Goal: Transaction & Acquisition: Subscribe to service/newsletter

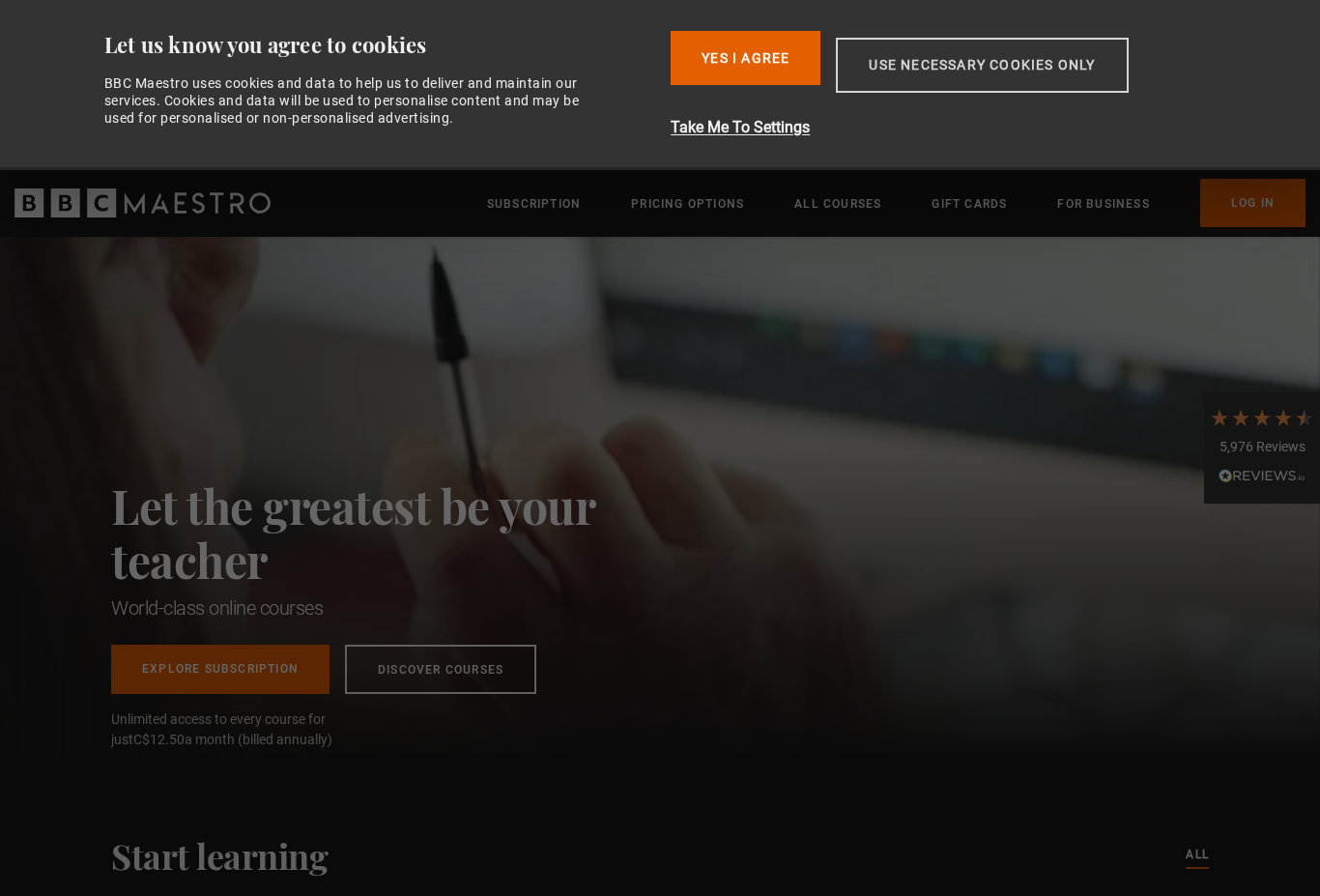
click at [952, 66] on button "Use necessary cookies only" at bounding box center [982, 65] width 292 height 55
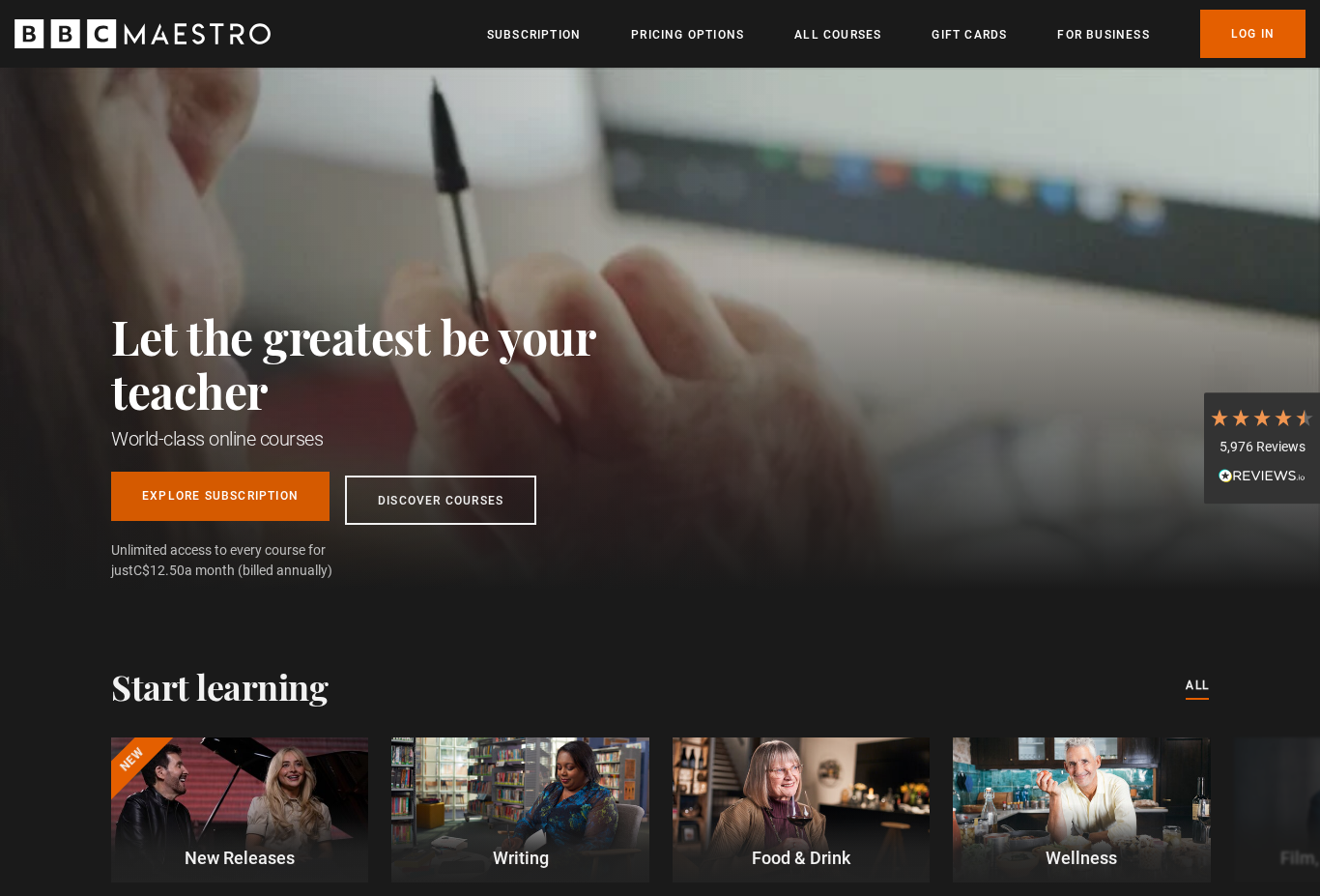
click at [217, 500] on link "Explore Subscription" at bounding box center [221, 496] width 219 height 49
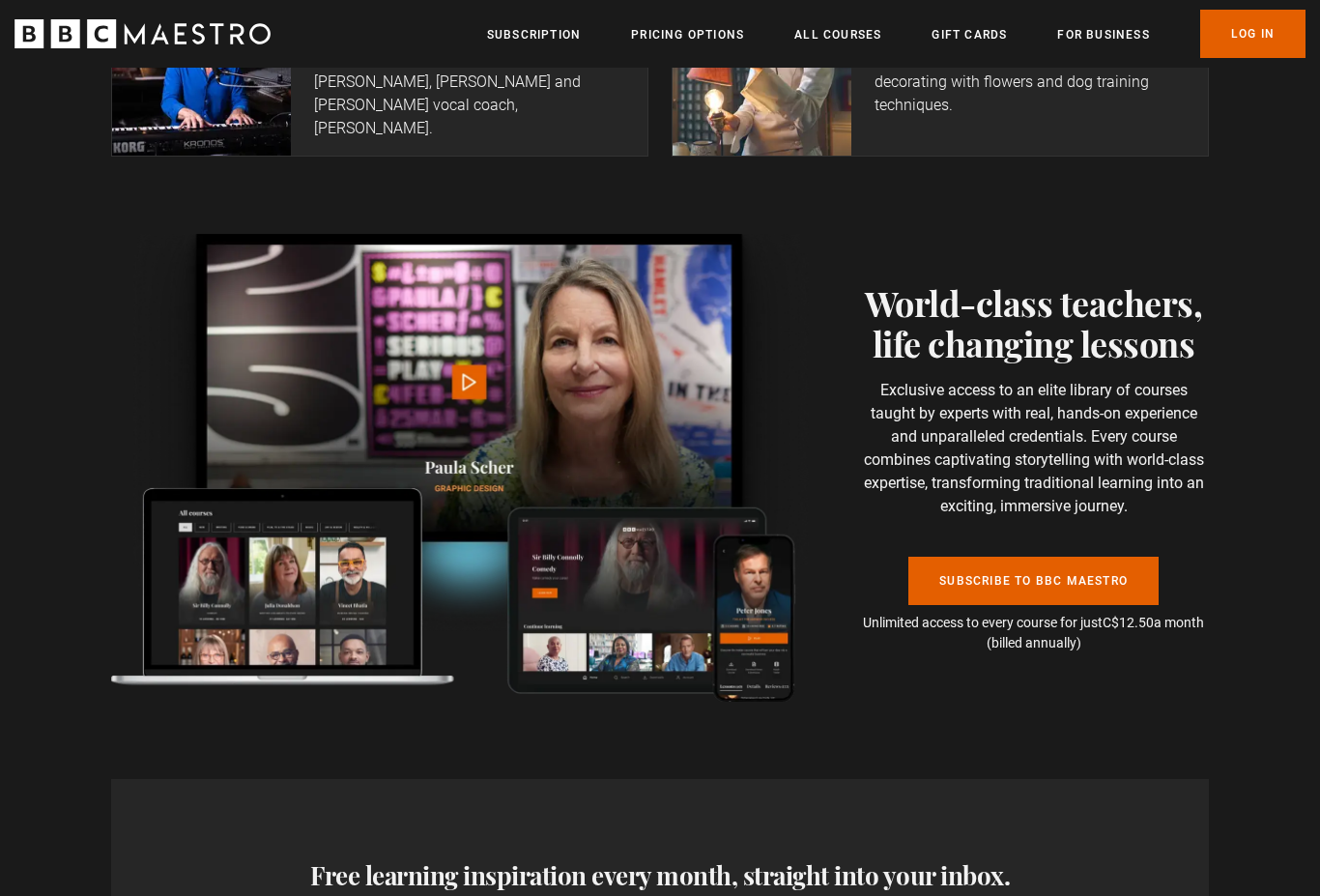
scroll to position [3935, 0]
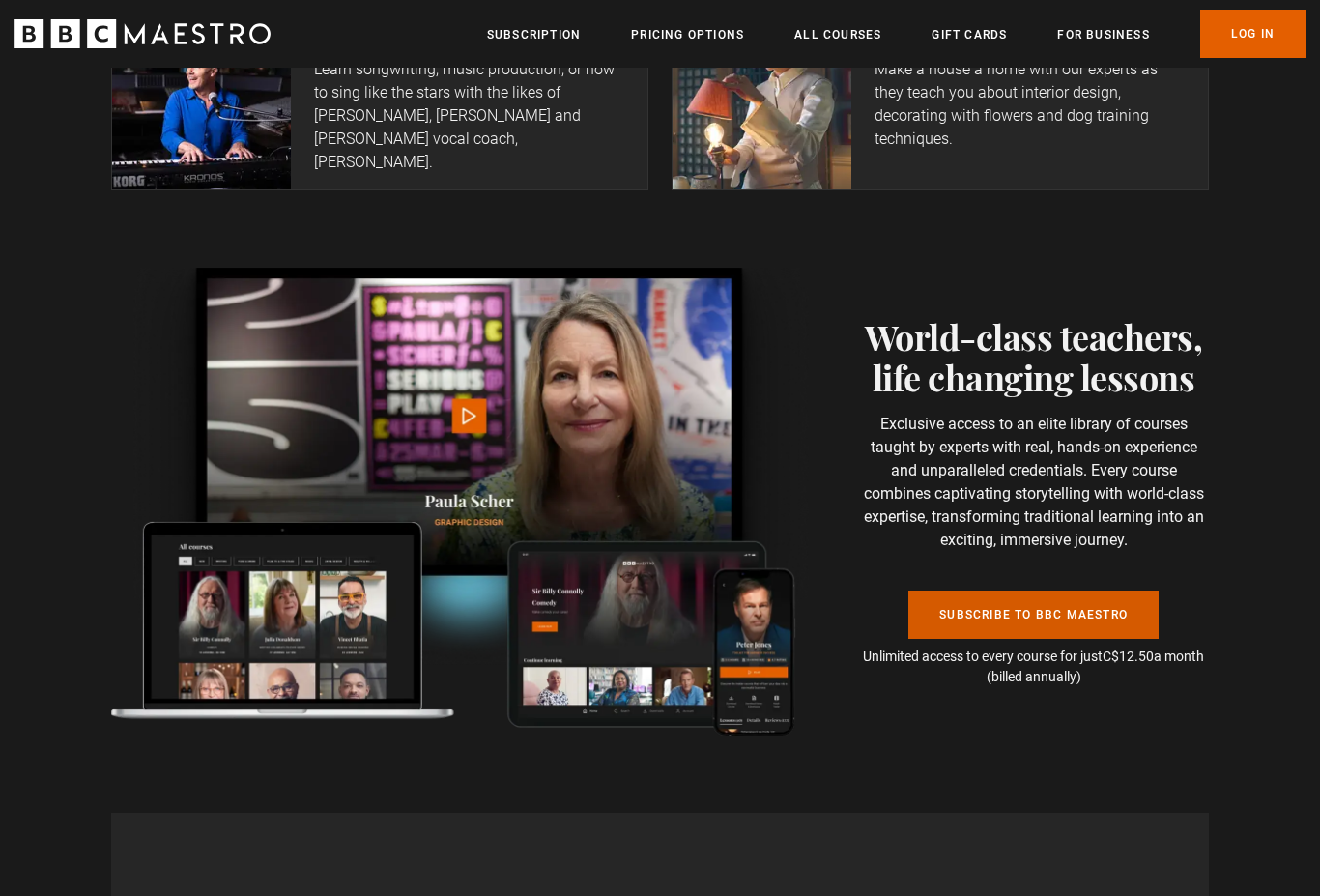
click at [977, 591] on link "Subscribe to BBC Maestro" at bounding box center [1034, 615] width 250 height 48
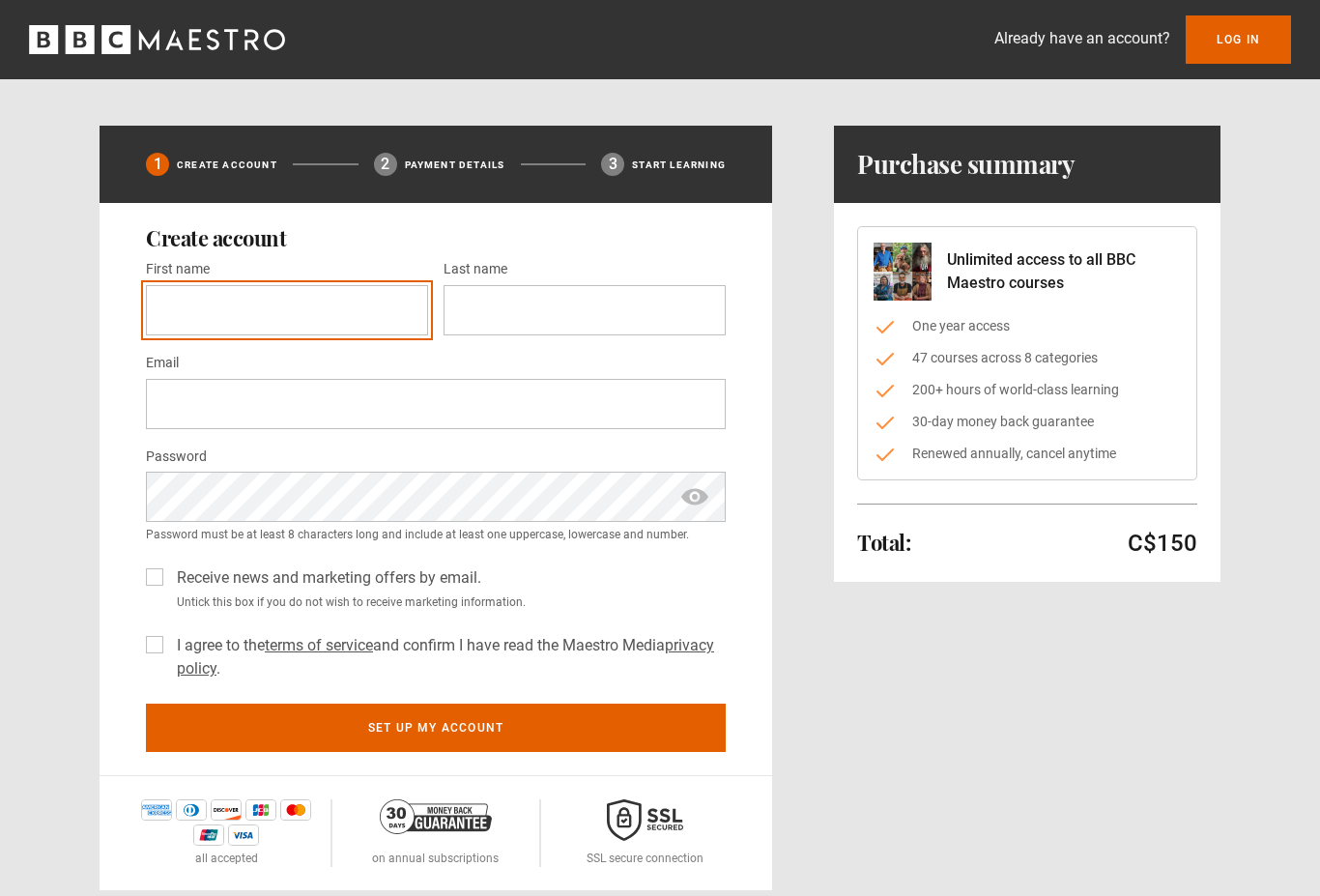
click at [279, 310] on input "First name *" at bounding box center [287, 310] width 282 height 50
type input "*****"
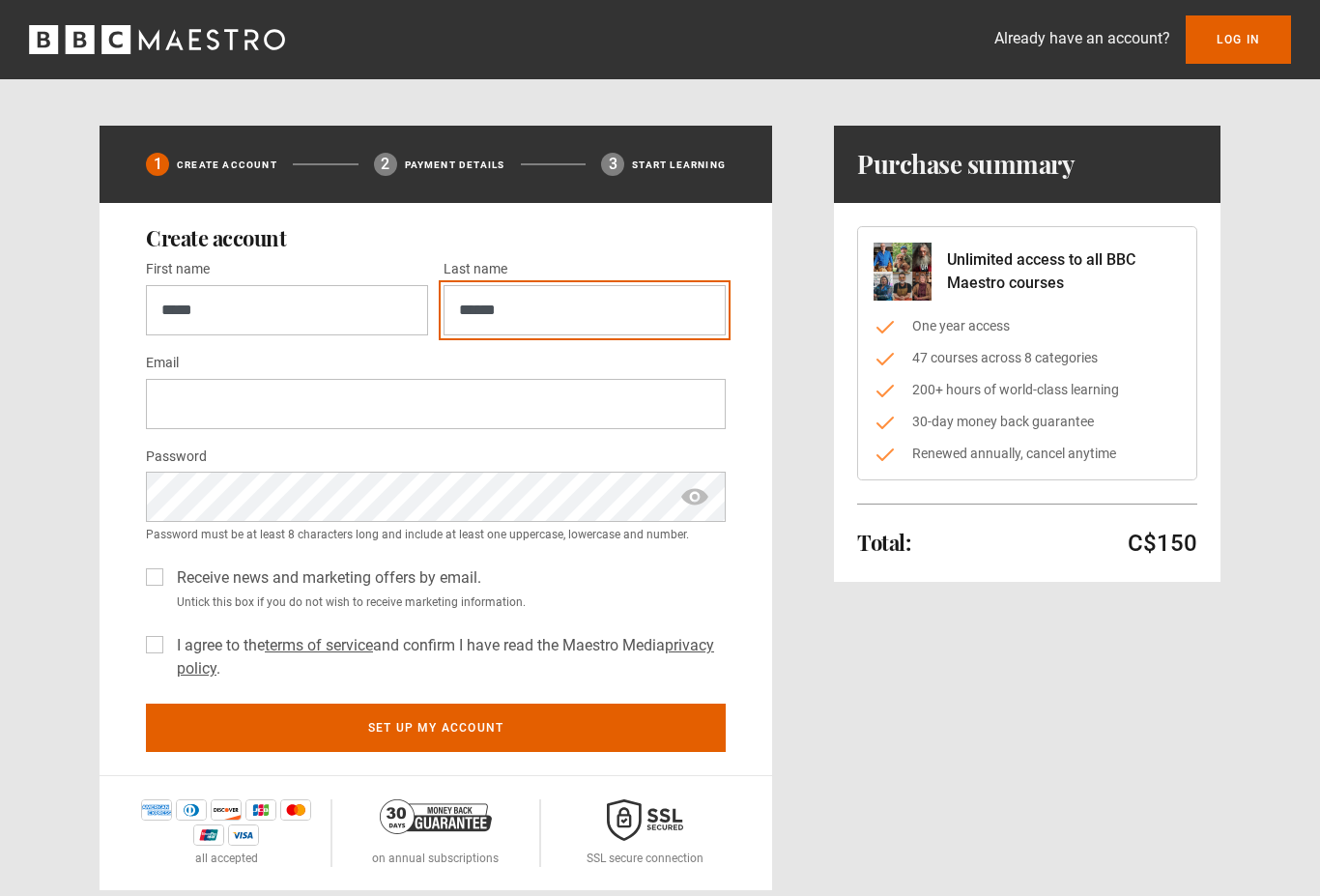
type input "******"
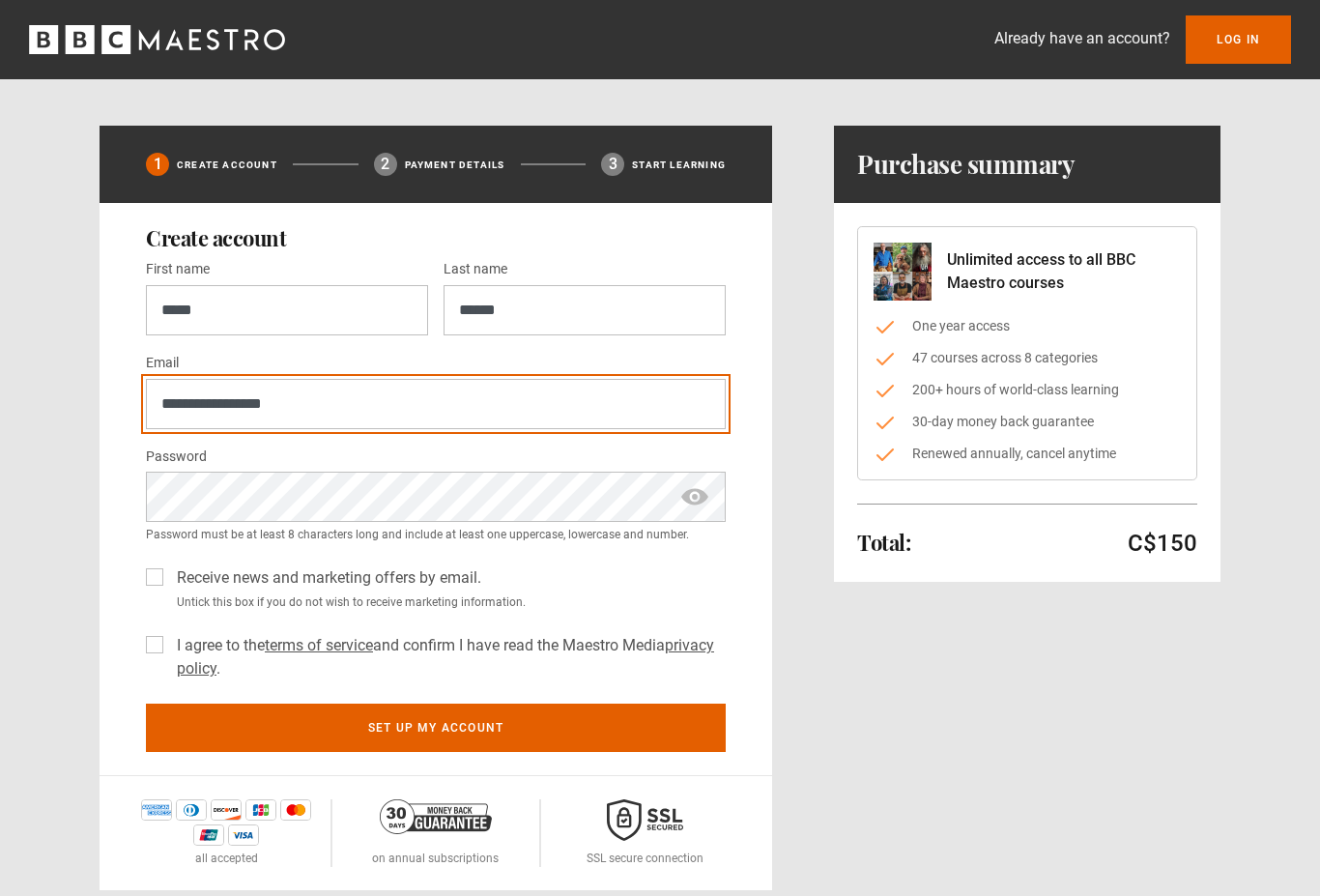
type input "**********"
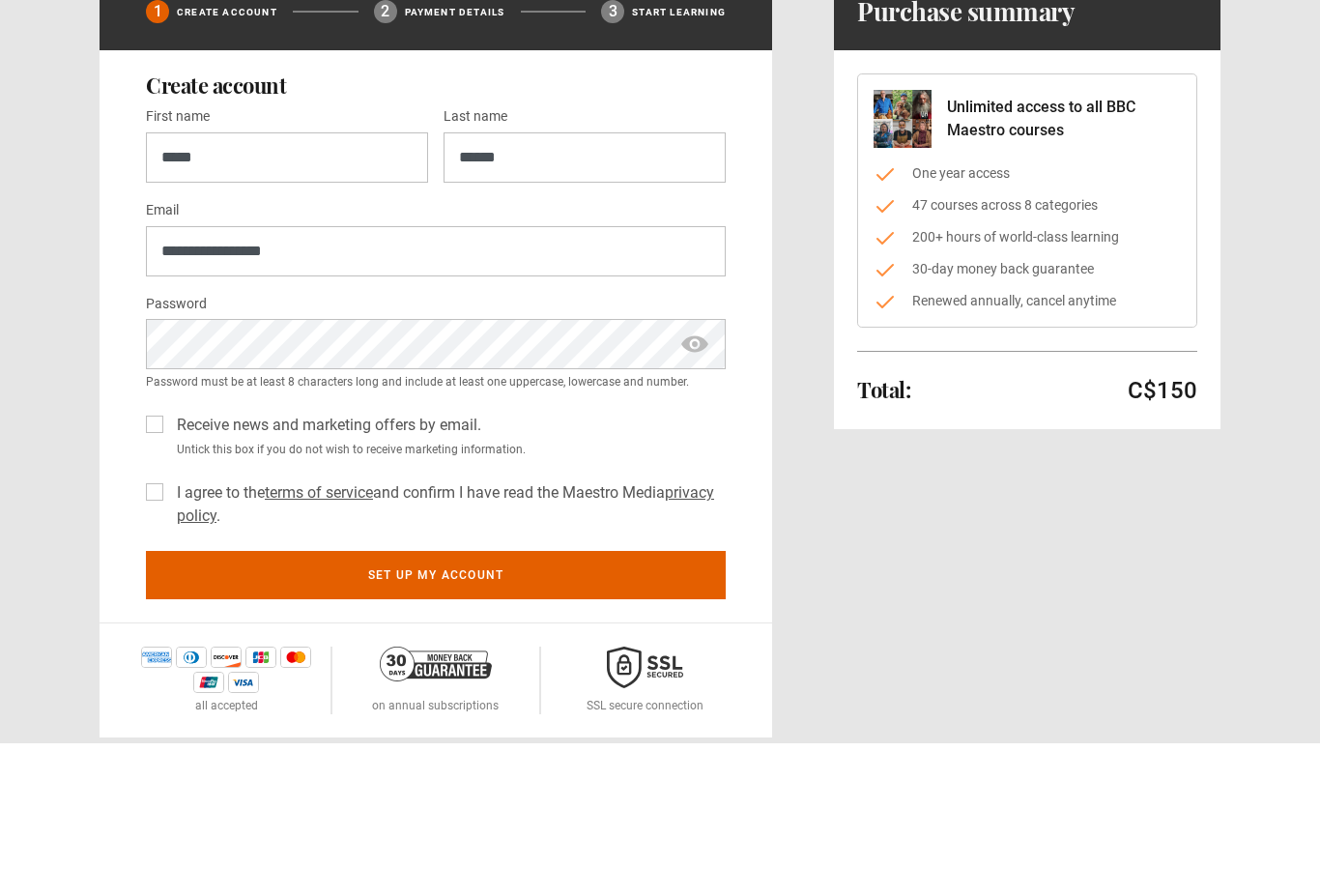
click at [170, 634] on label "I agree to the terms of service and confirm I have read the Maestro Media priva…" at bounding box center [448, 656] width 557 height 46
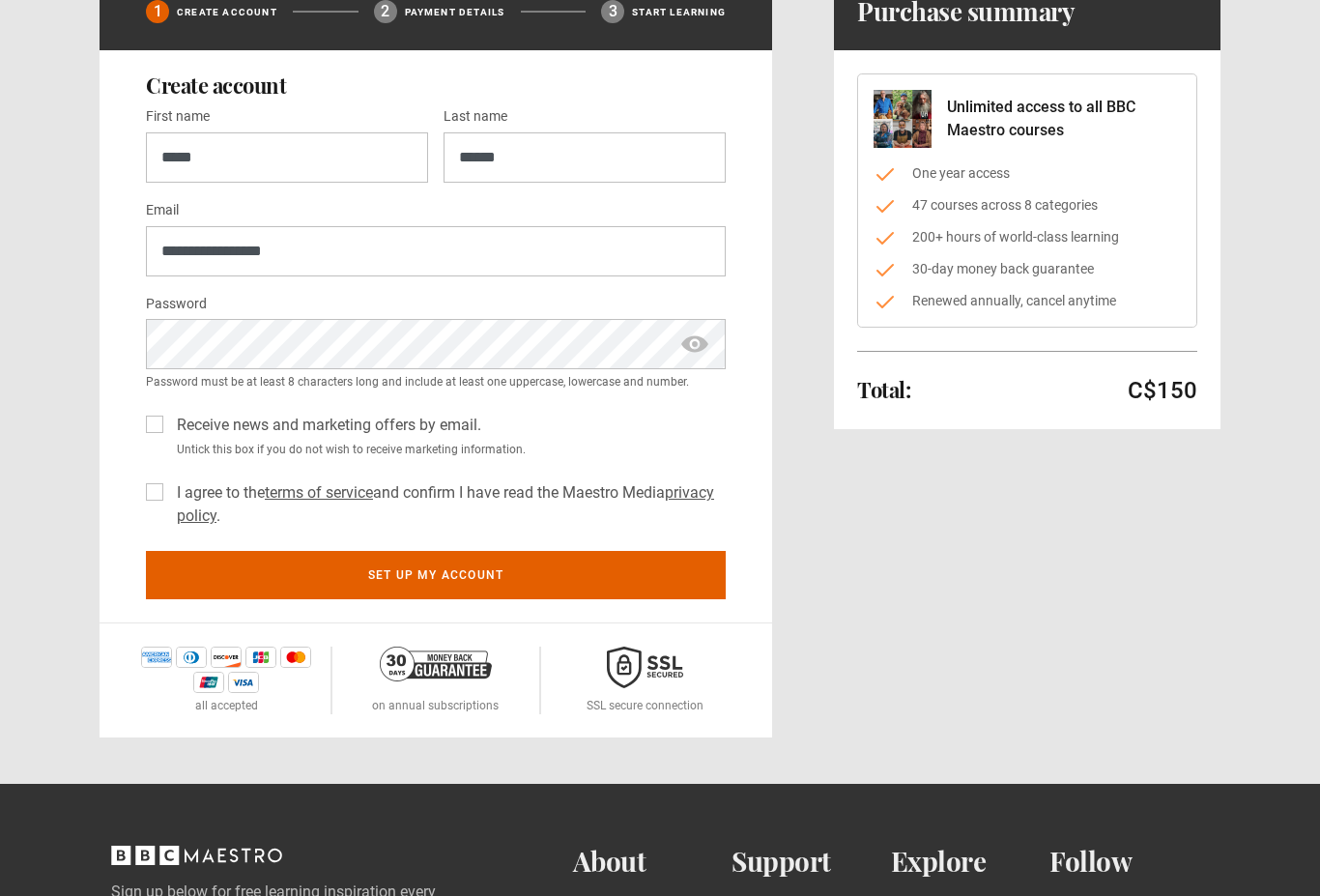
click at [170, 424] on label "Receive news and marketing offers by email." at bounding box center [325, 426] width 313 height 24
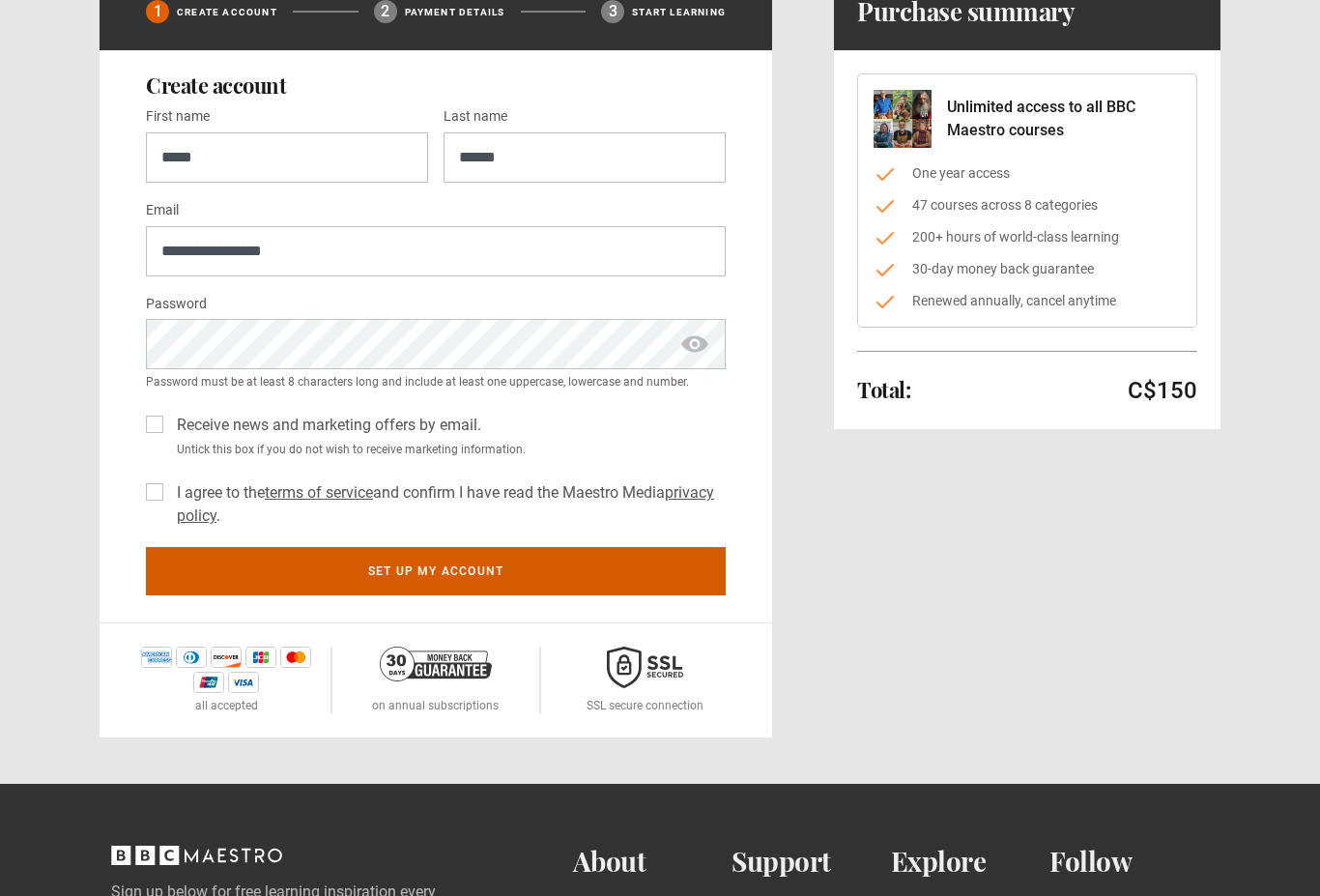
click at [428, 572] on button "Set up my account" at bounding box center [436, 571] width 580 height 48
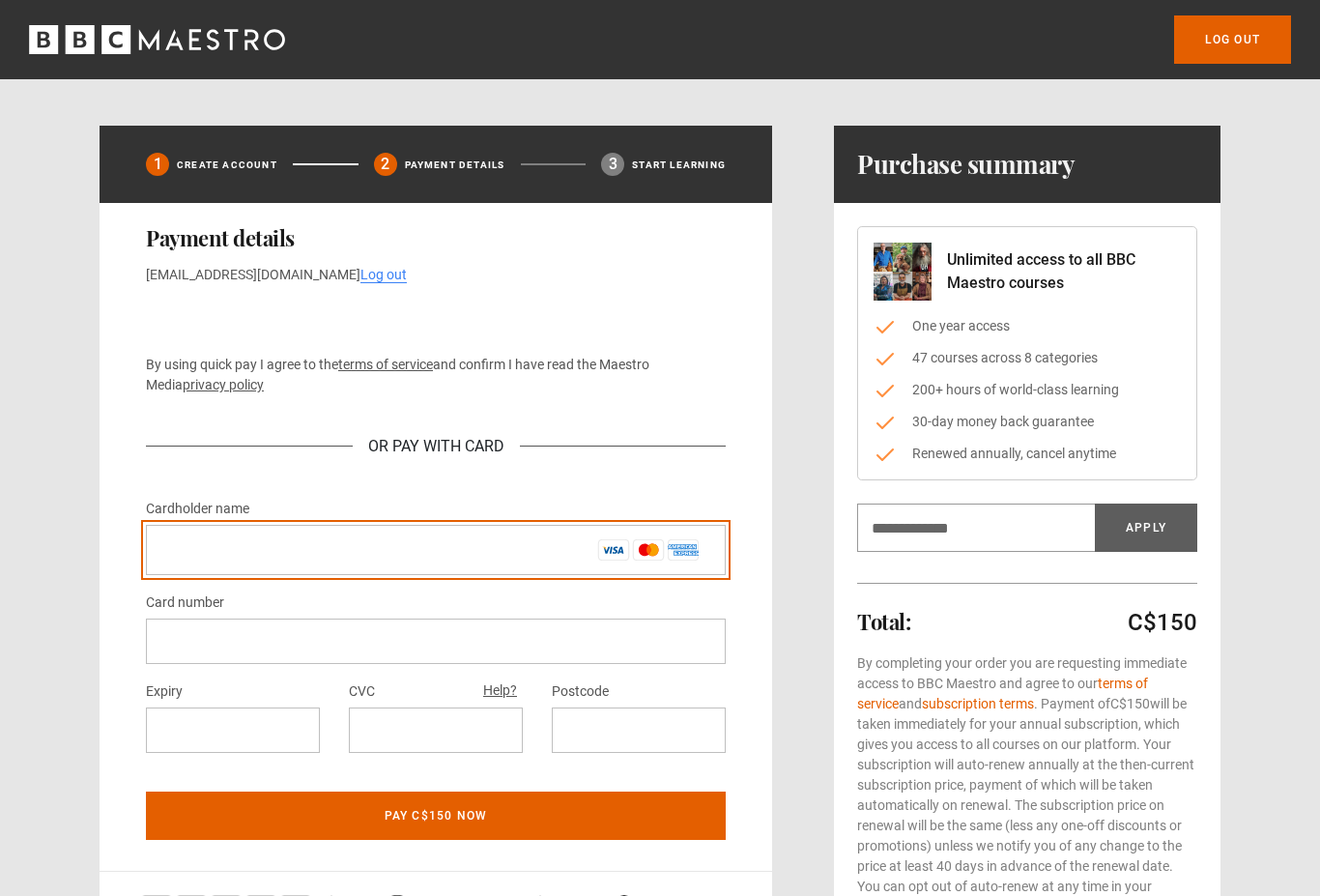
click at [273, 549] on input "Cardholder name *" at bounding box center [436, 549] width 580 height 50
type input "**********"
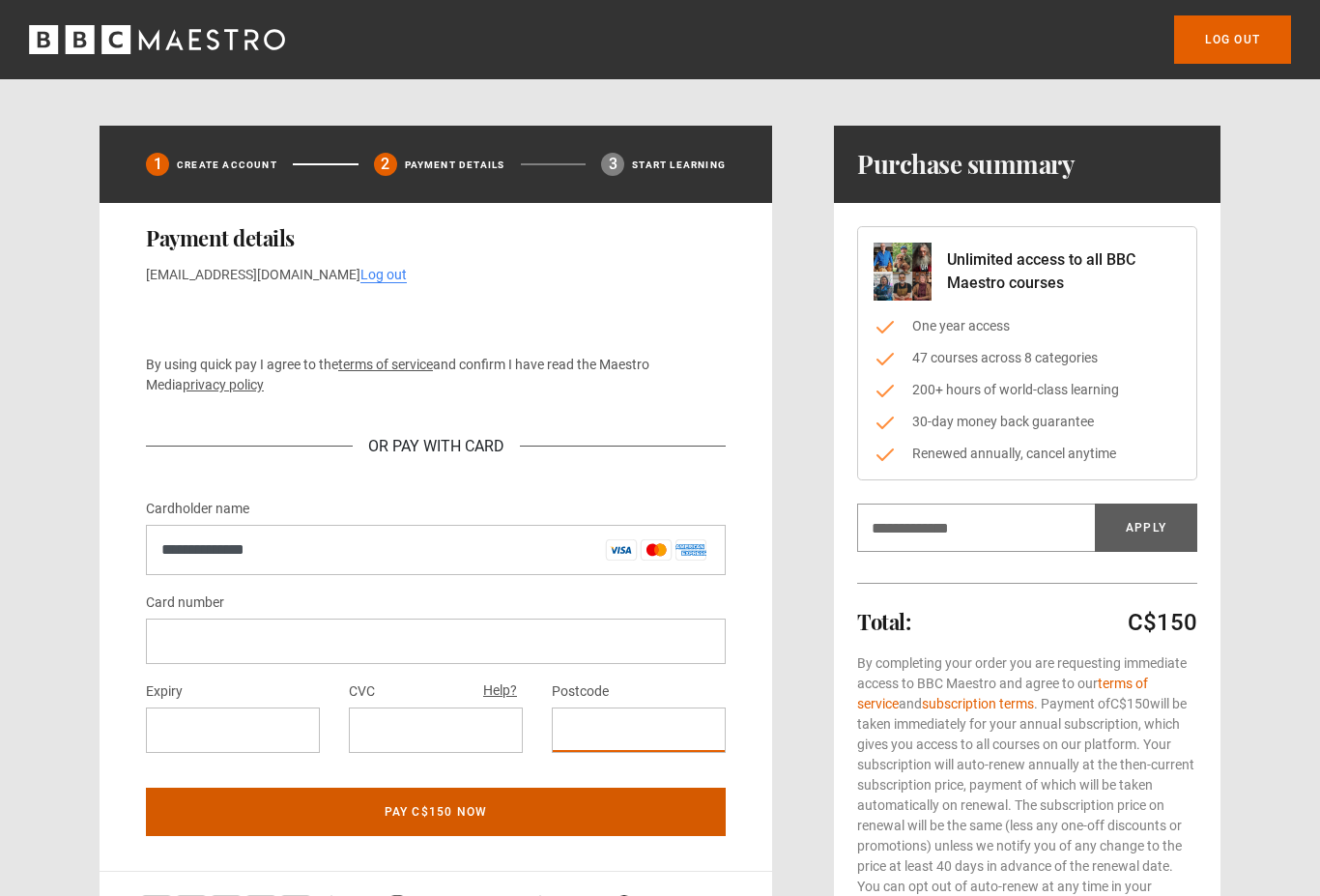
click at [441, 814] on button "Pay C$150 now" at bounding box center [436, 811] width 580 height 48
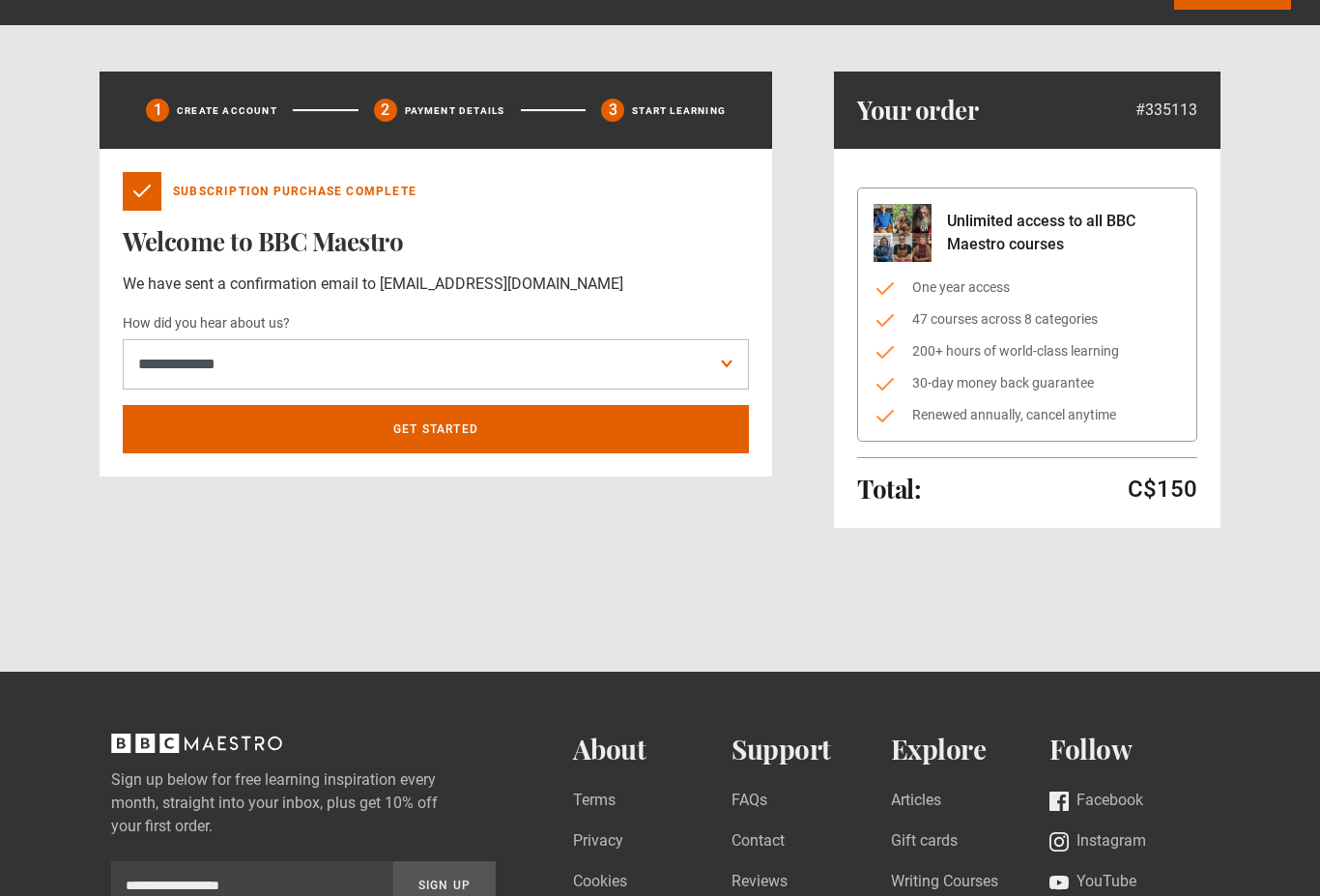
scroll to position [16, 0]
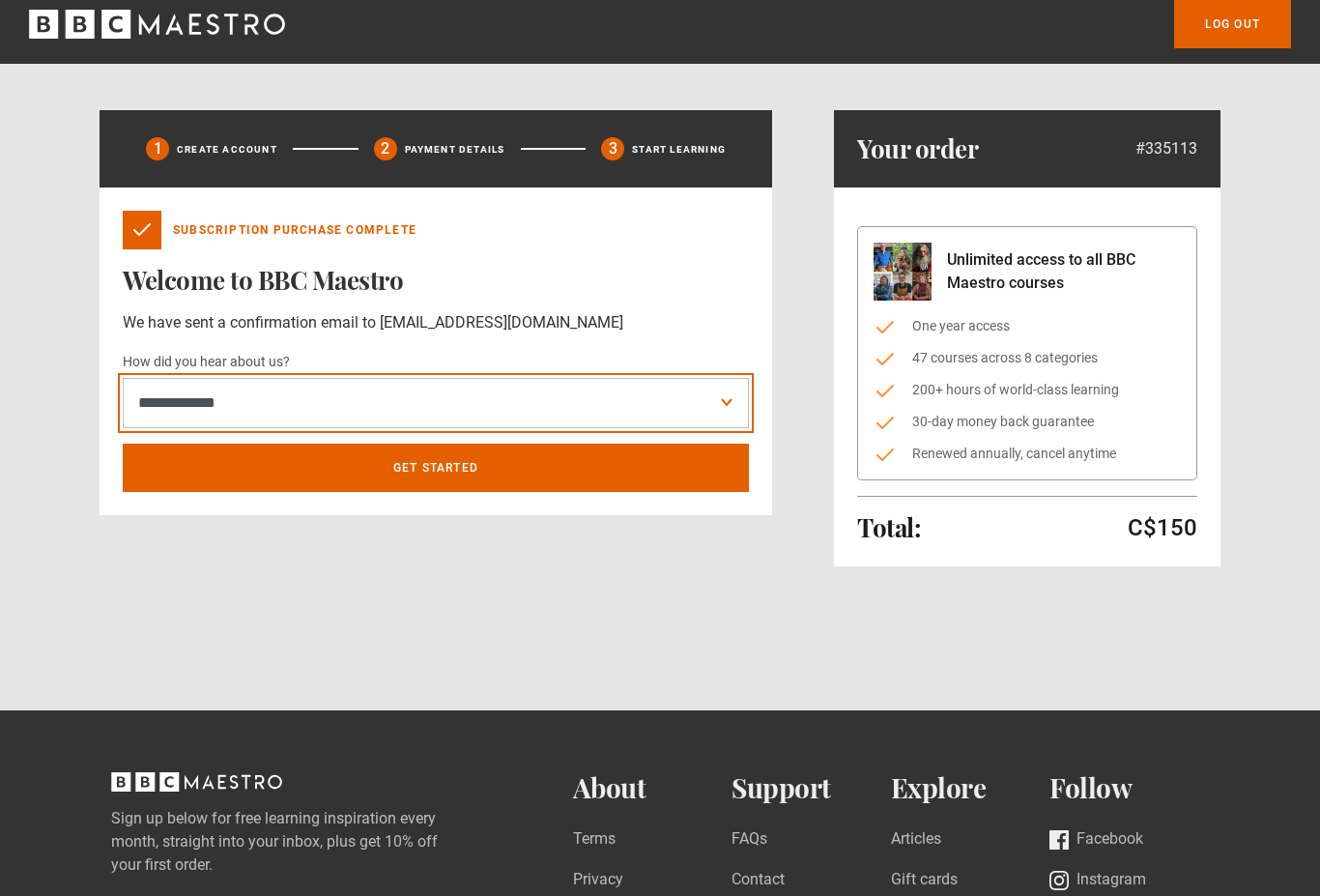
click at [729, 405] on select "**********" at bounding box center [436, 402] width 626 height 50
select select "******"
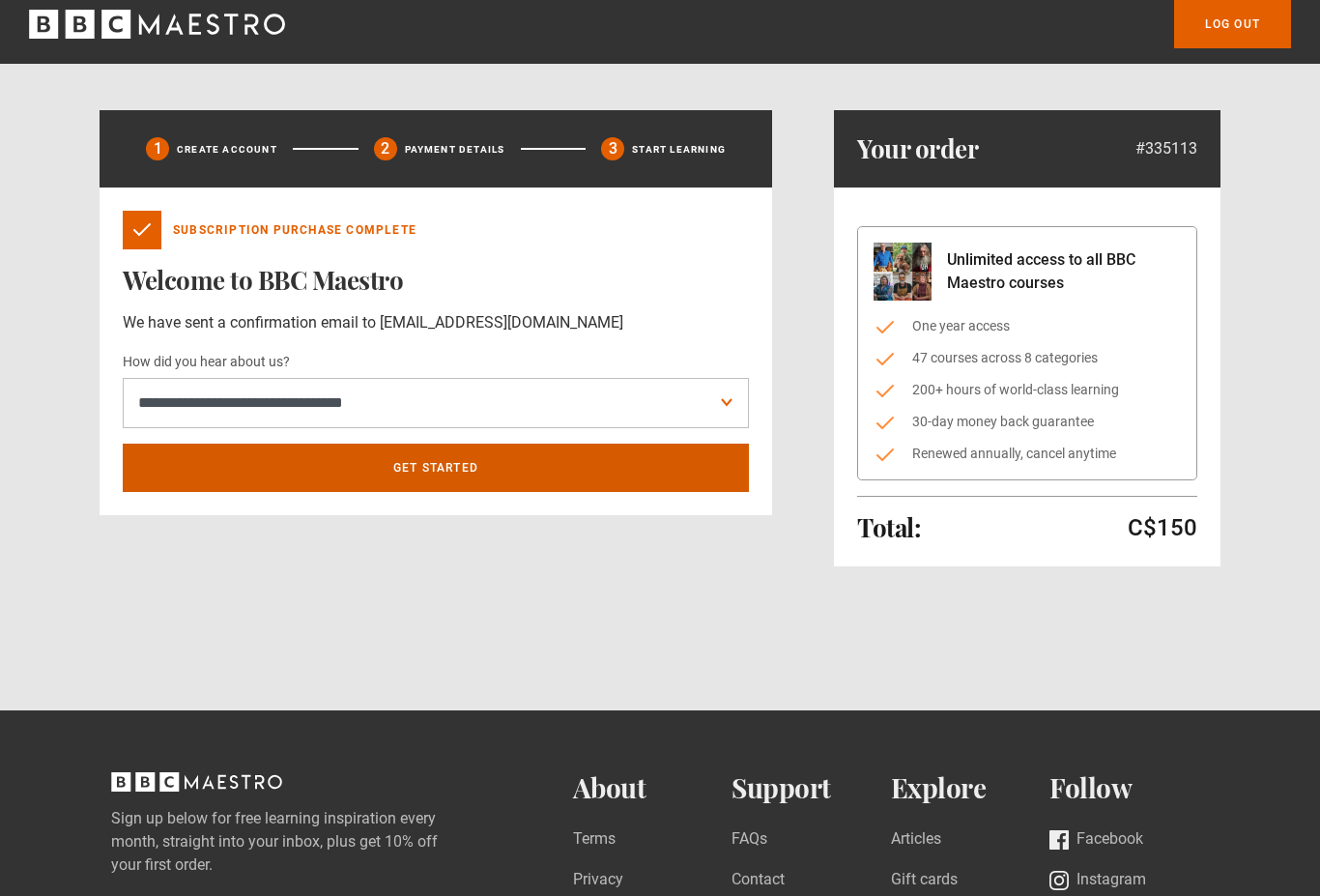
click at [435, 470] on link "Get Started" at bounding box center [436, 467] width 626 height 48
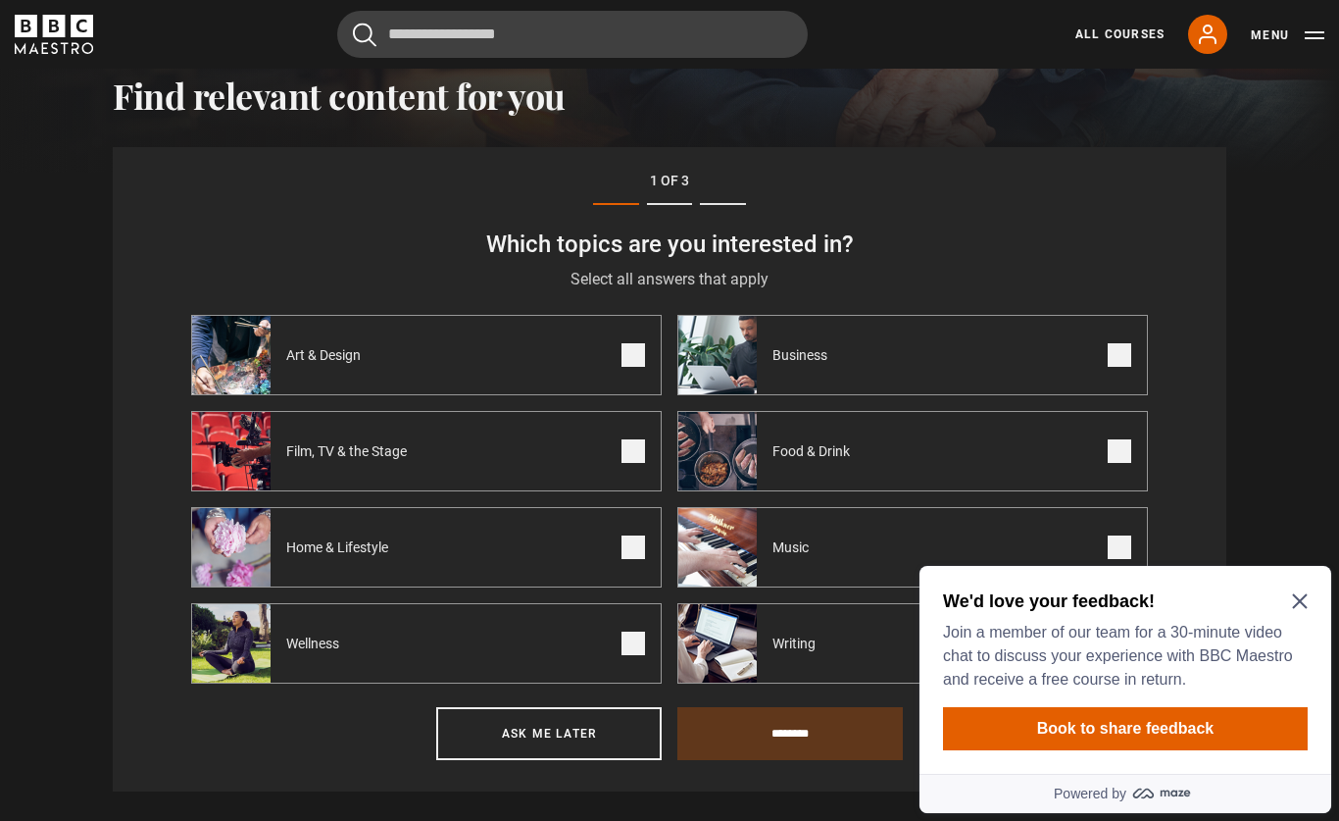
click at [635, 362] on span at bounding box center [634, 355] width 24 height 24
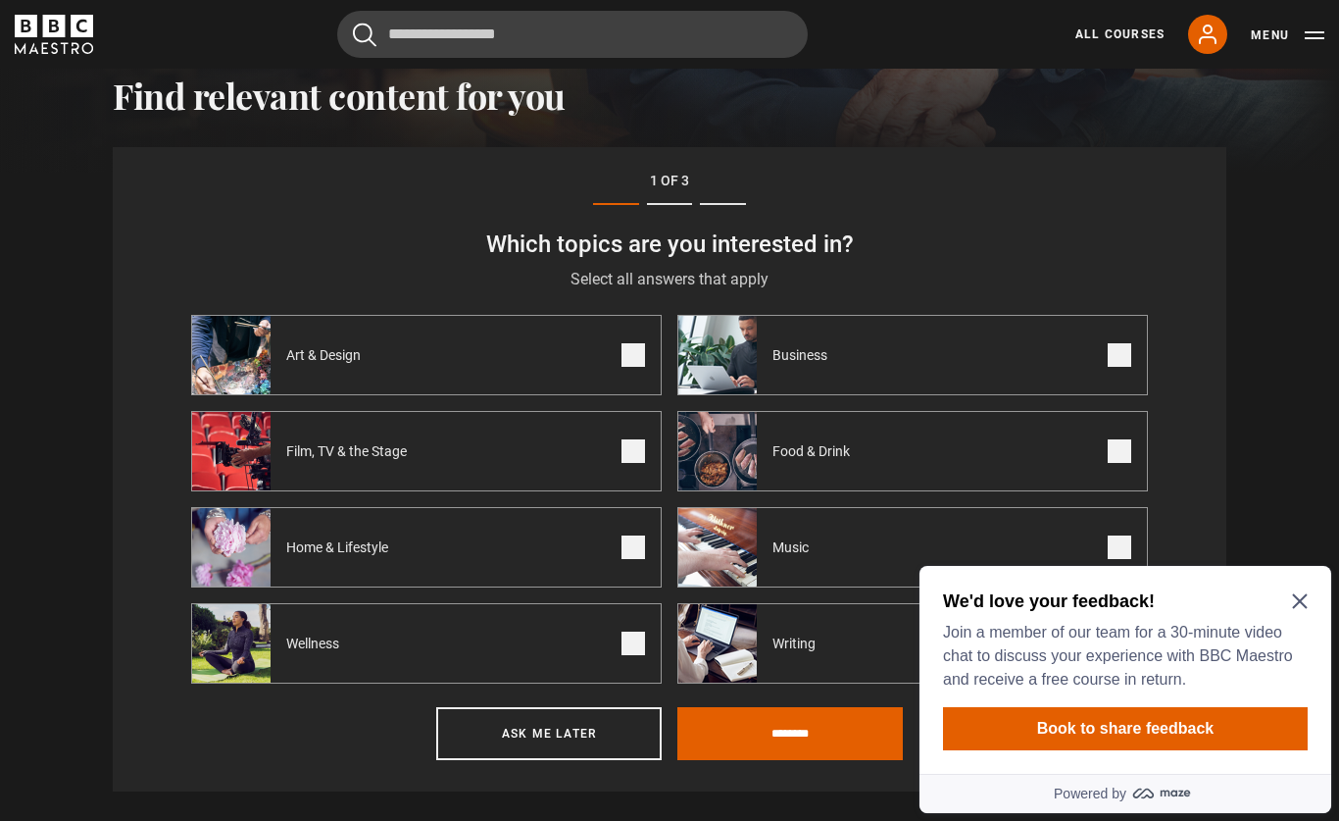
click at [635, 446] on span at bounding box center [634, 451] width 24 height 24
click at [641, 540] on span at bounding box center [634, 547] width 24 height 24
click at [634, 647] on span at bounding box center [634, 643] width 24 height 24
click at [1114, 356] on span at bounding box center [1120, 355] width 24 height 24
click at [1127, 449] on span at bounding box center [1120, 451] width 24 height 24
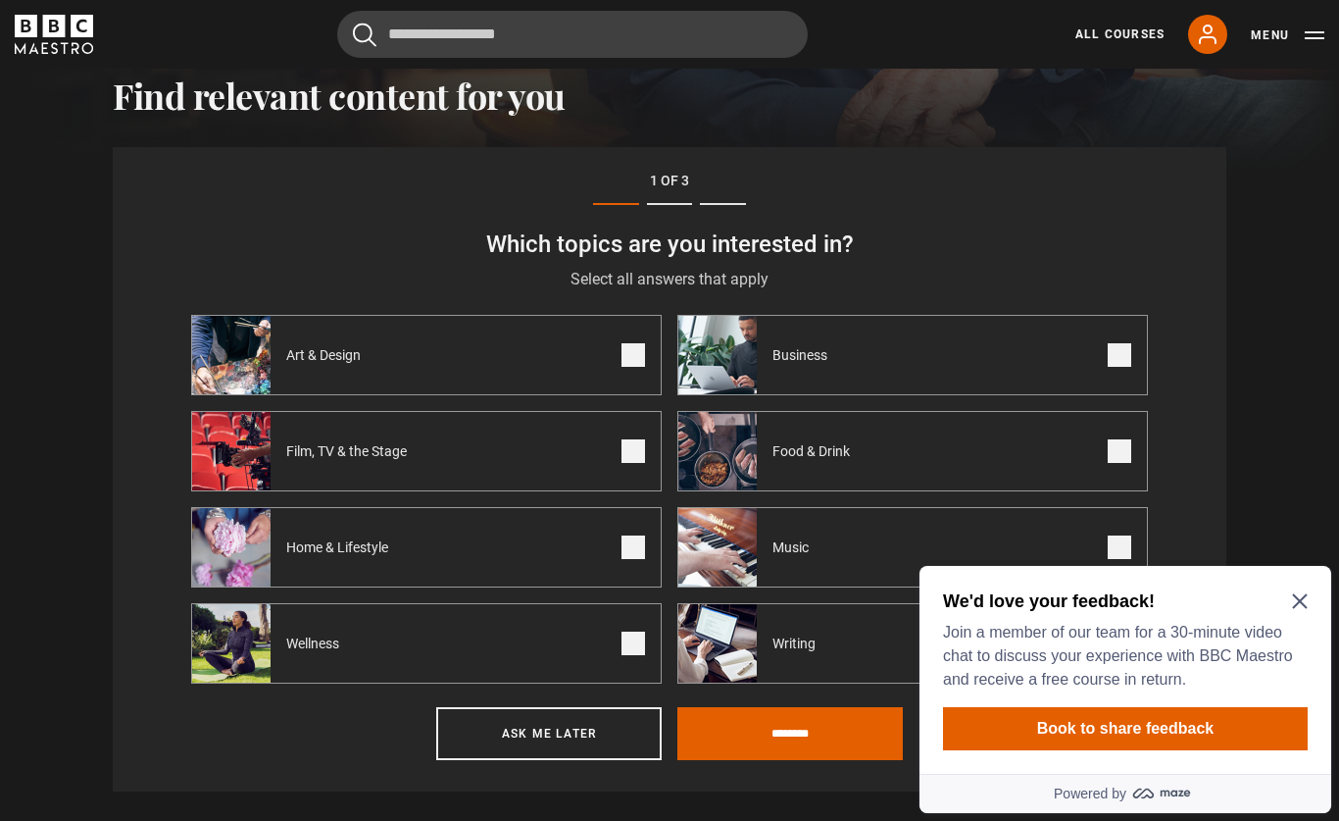
click at [1121, 543] on span at bounding box center [1120, 547] width 24 height 24
click at [1122, 642] on span at bounding box center [1120, 643] width 24 height 24
click at [1122, 452] on span at bounding box center [1120, 451] width 24 height 24
click at [1299, 600] on icon "Close Maze Prompt" at bounding box center [1299, 601] width 15 height 15
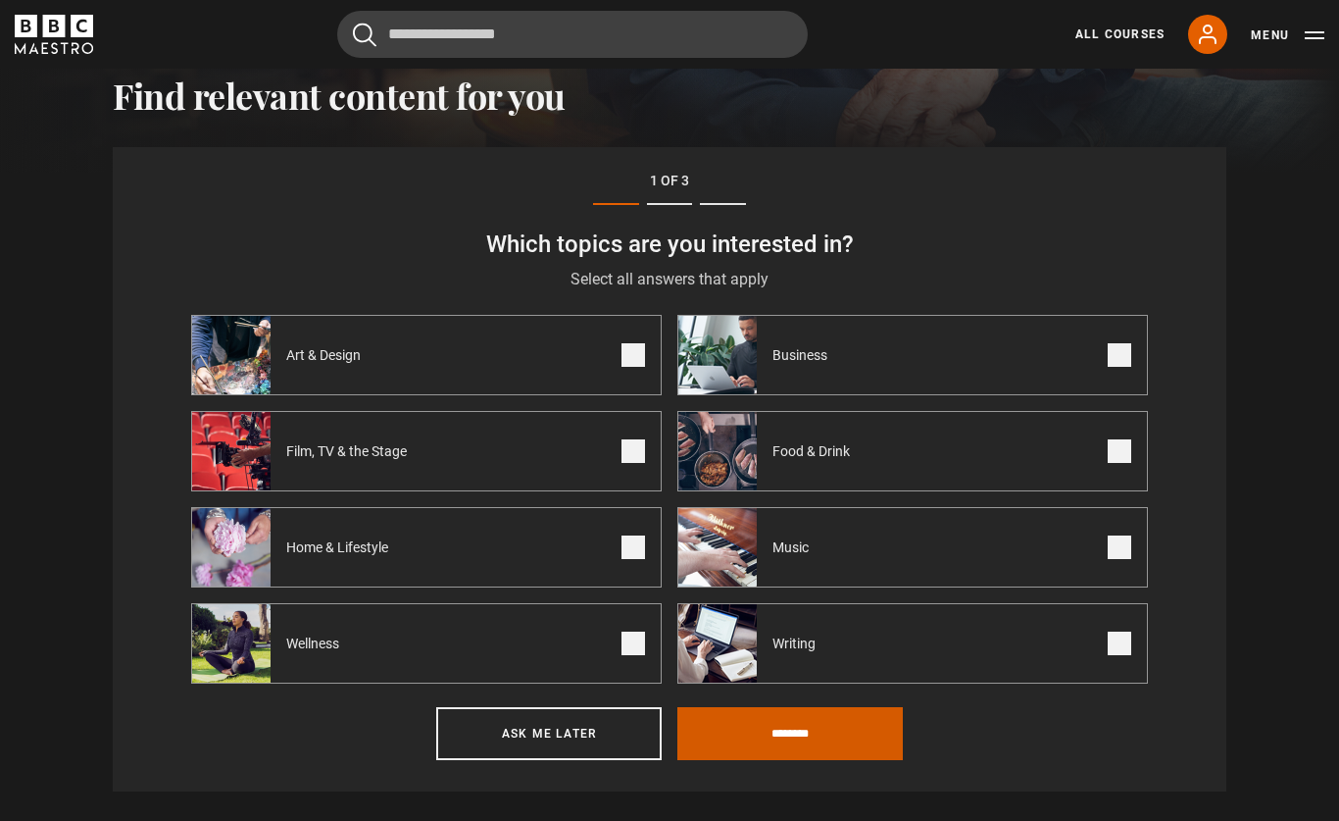
click at [814, 730] on input "********" at bounding box center [791, 733] width 226 height 53
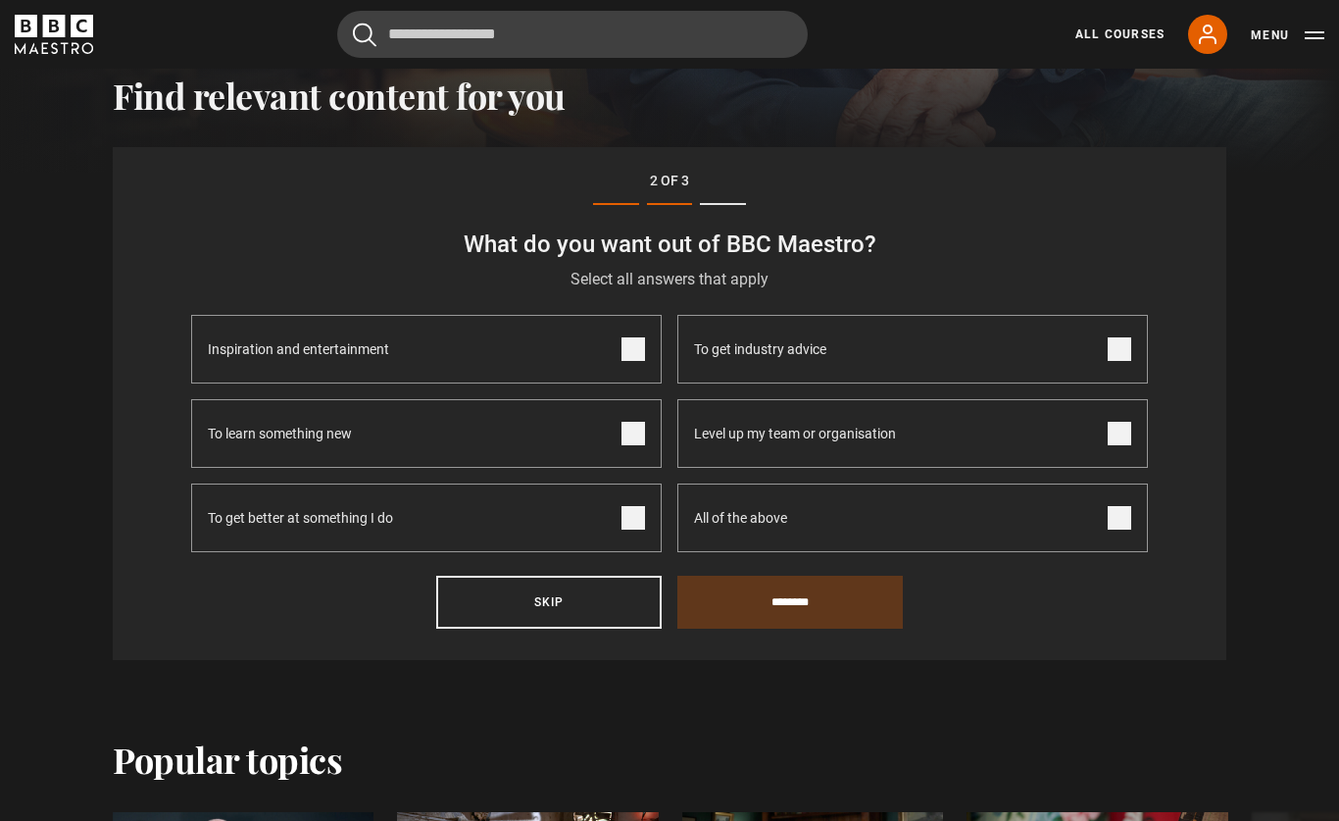
click at [633, 349] on span at bounding box center [634, 349] width 24 height 24
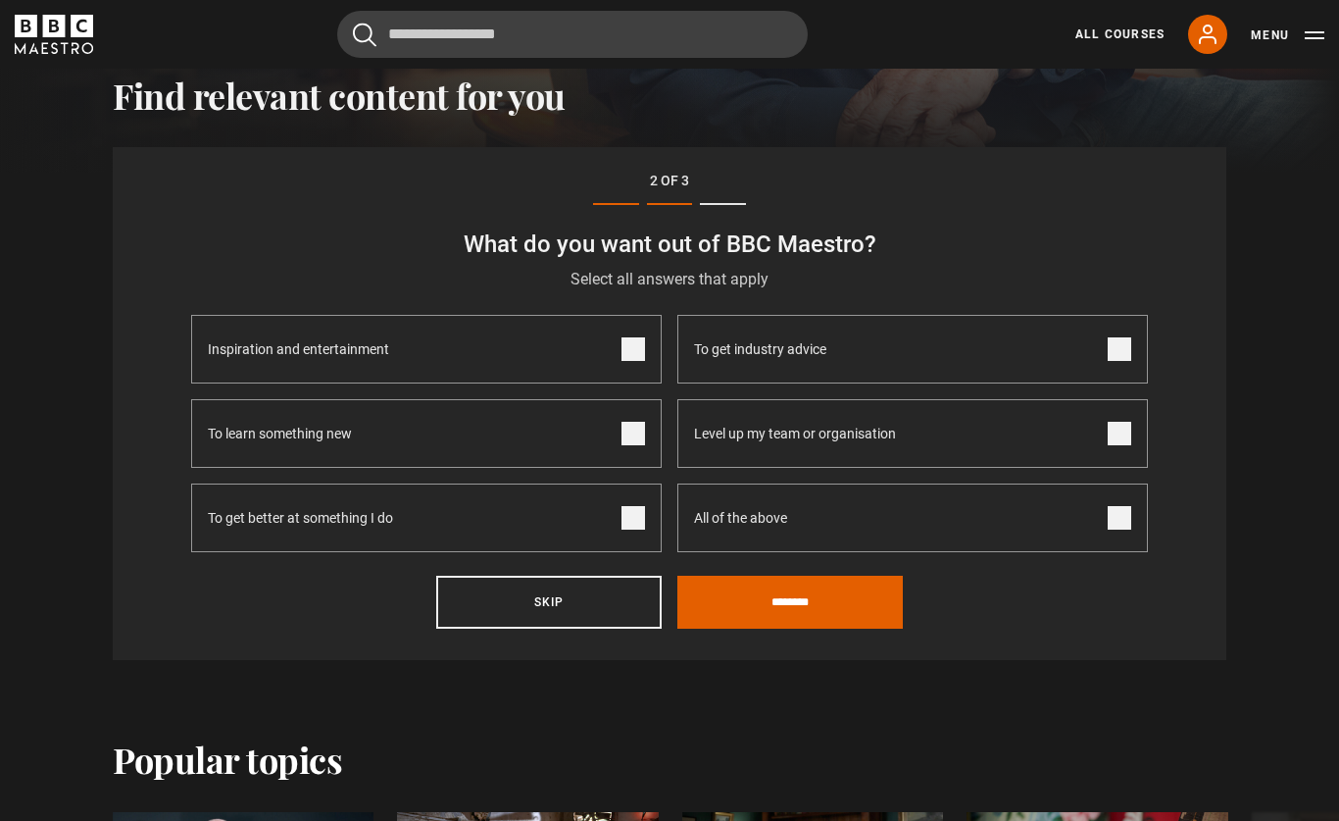
click at [636, 438] on span at bounding box center [634, 434] width 24 height 24
click at [629, 522] on span at bounding box center [634, 518] width 24 height 24
click at [1120, 352] on span at bounding box center [1120, 349] width 24 height 24
click at [827, 608] on input "********" at bounding box center [791, 602] width 226 height 53
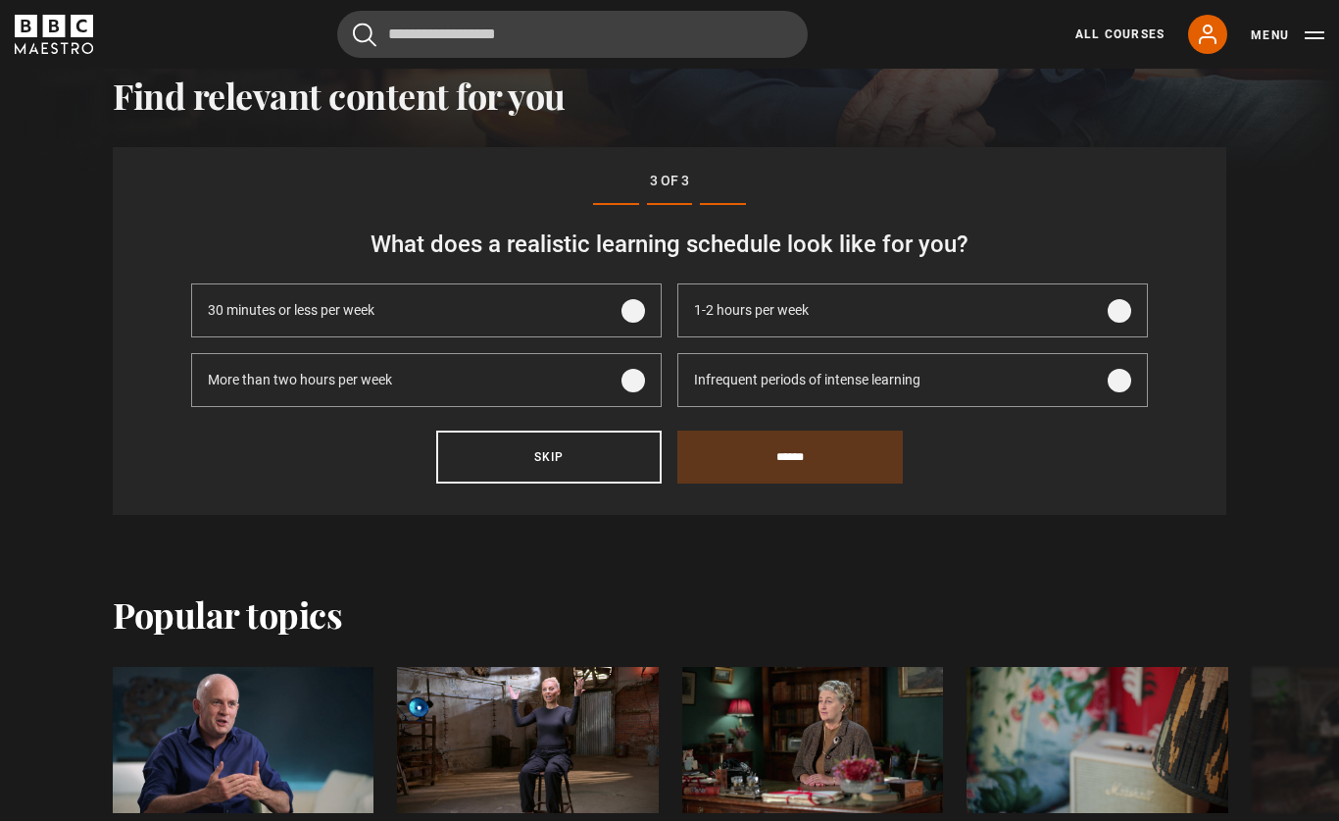
click at [1115, 316] on span at bounding box center [1120, 311] width 24 height 24
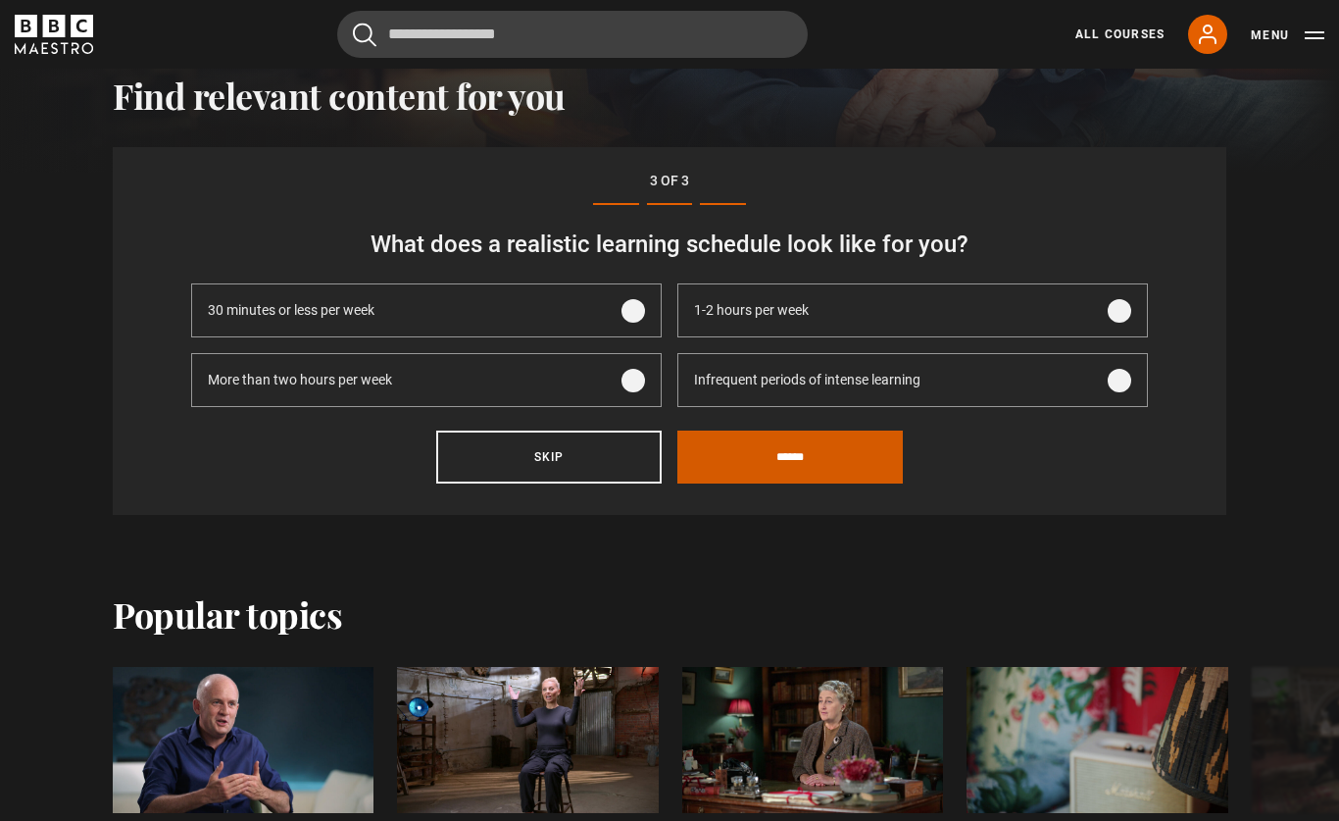
click at [834, 462] on input "******" at bounding box center [791, 456] width 226 height 53
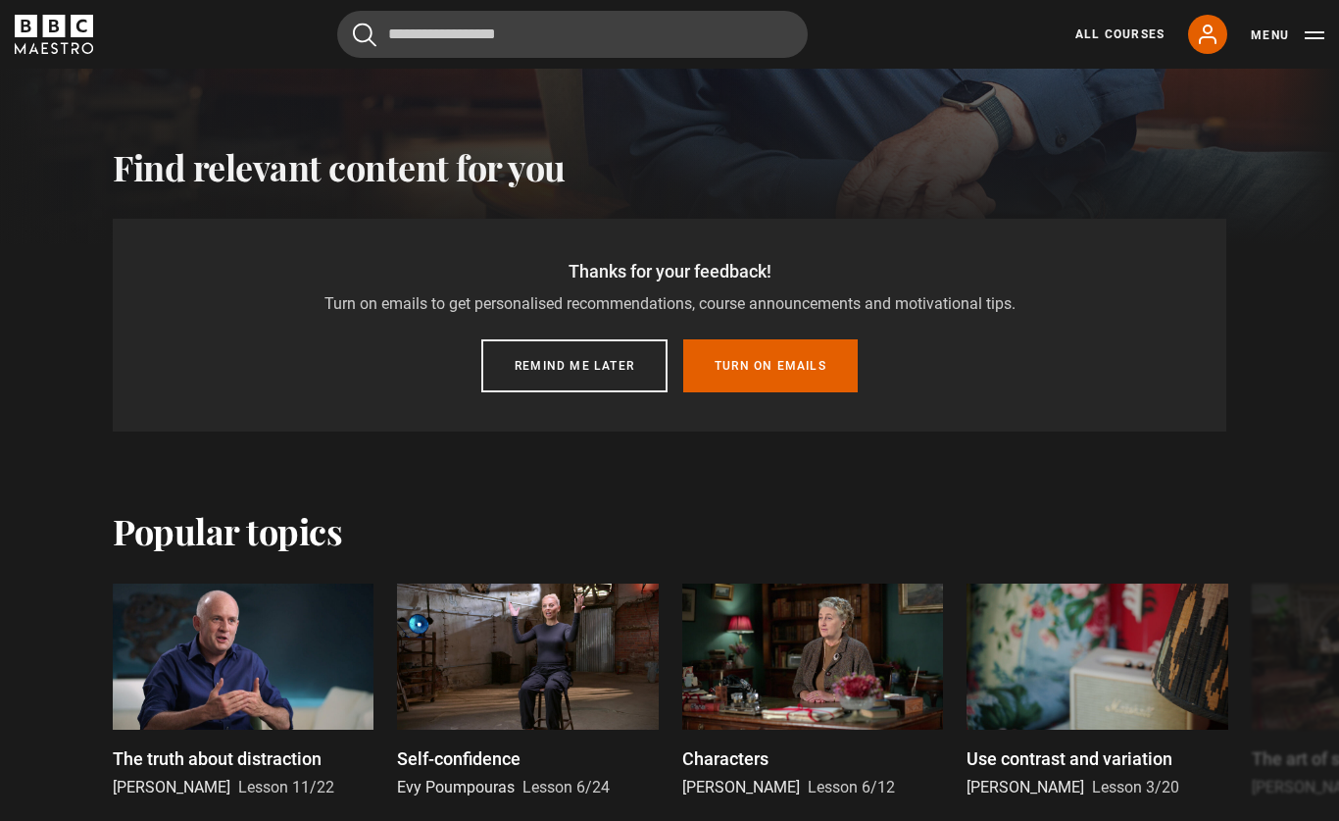
scroll to position [577, 0]
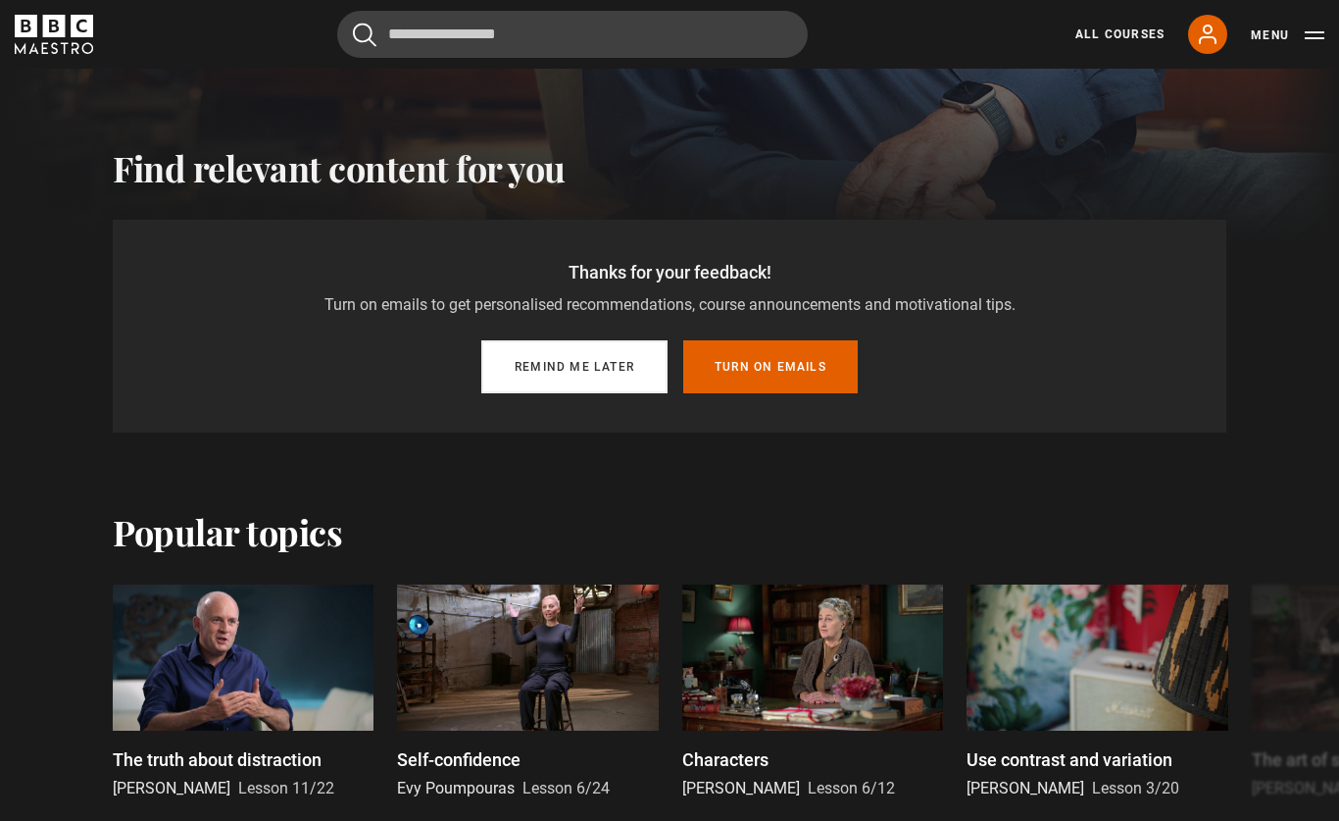
click at [630, 370] on button "Remind me later" at bounding box center [574, 366] width 186 height 53
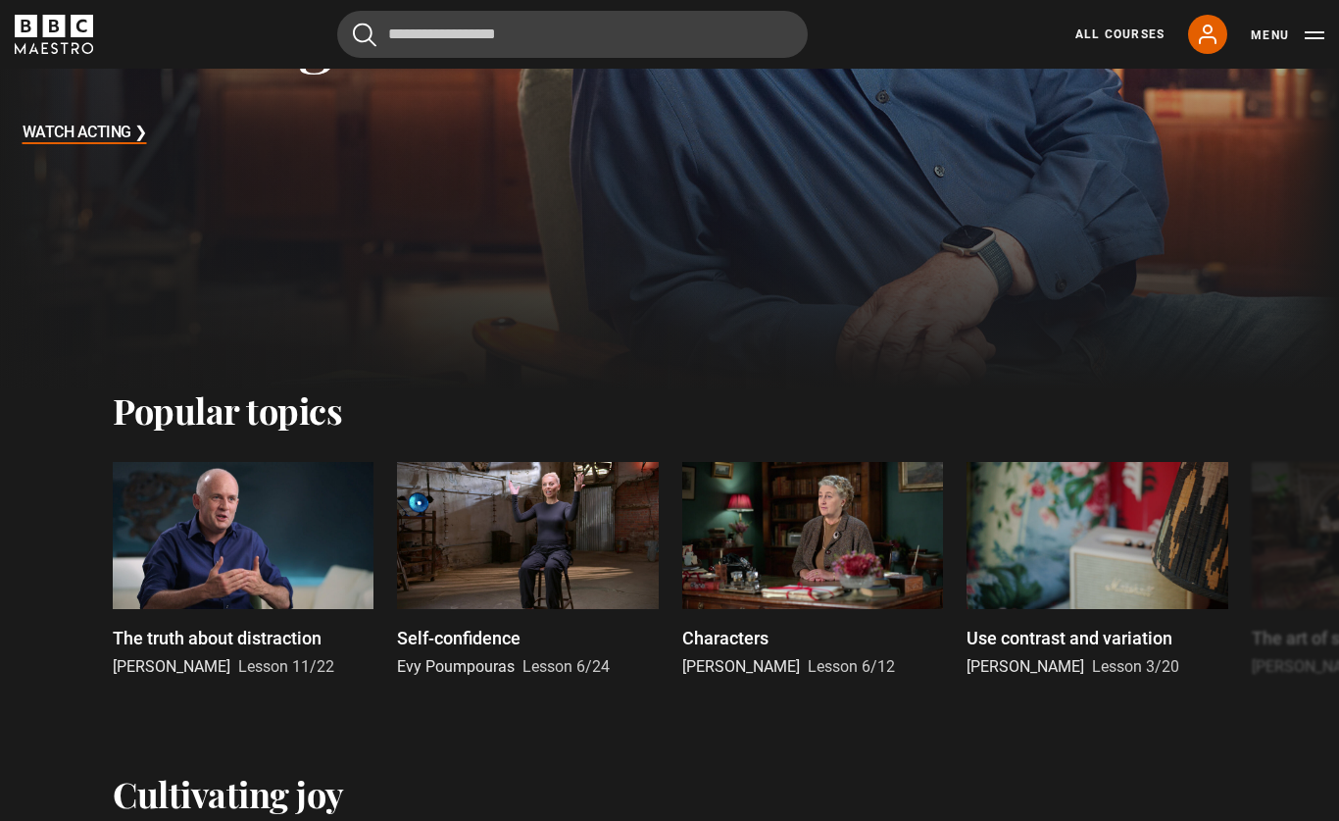
scroll to position [432, 0]
click at [834, 522] on div at bounding box center [812, 535] width 261 height 147
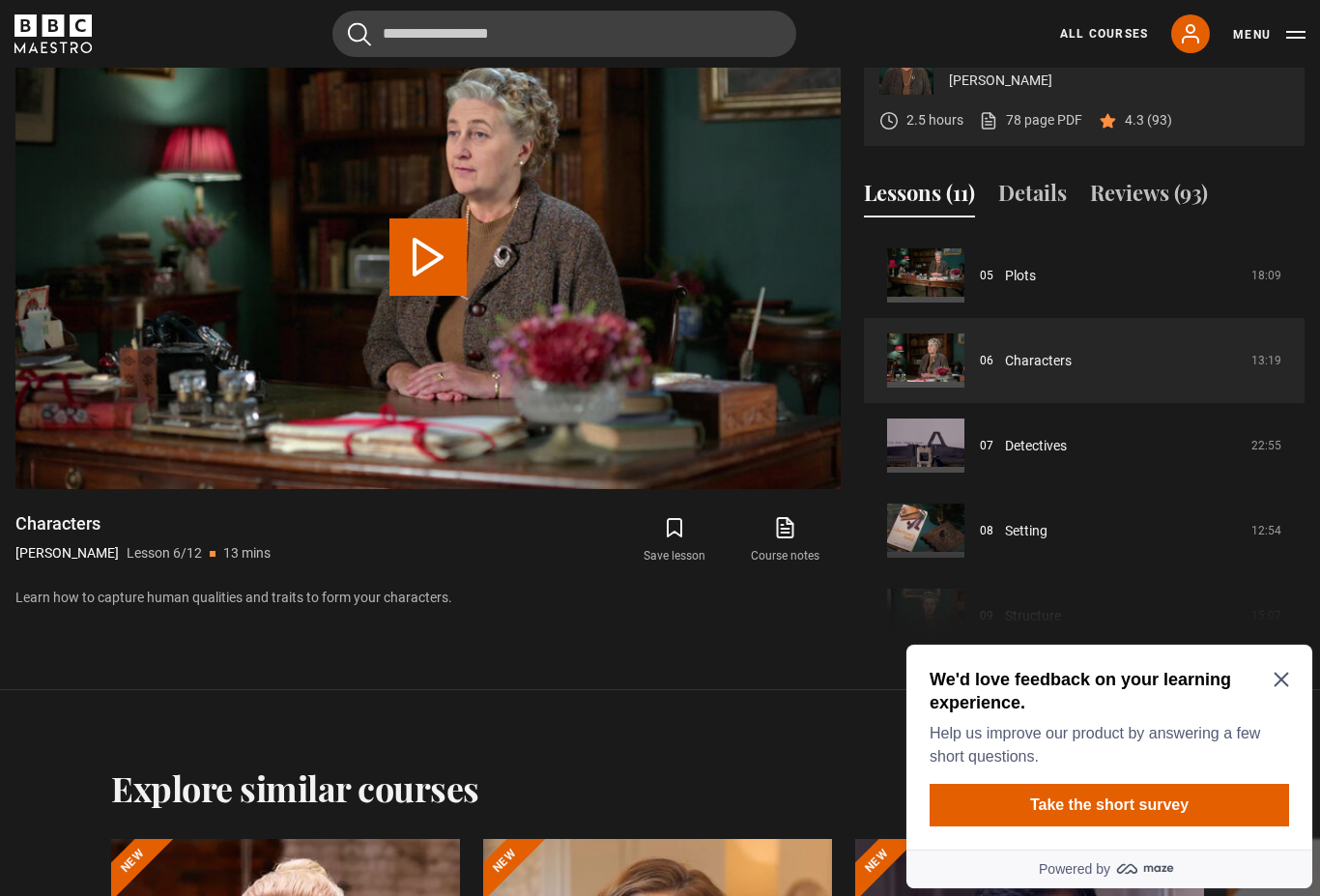
click at [1282, 678] on icon "Close Maze Prompt" at bounding box center [1281, 679] width 15 height 15
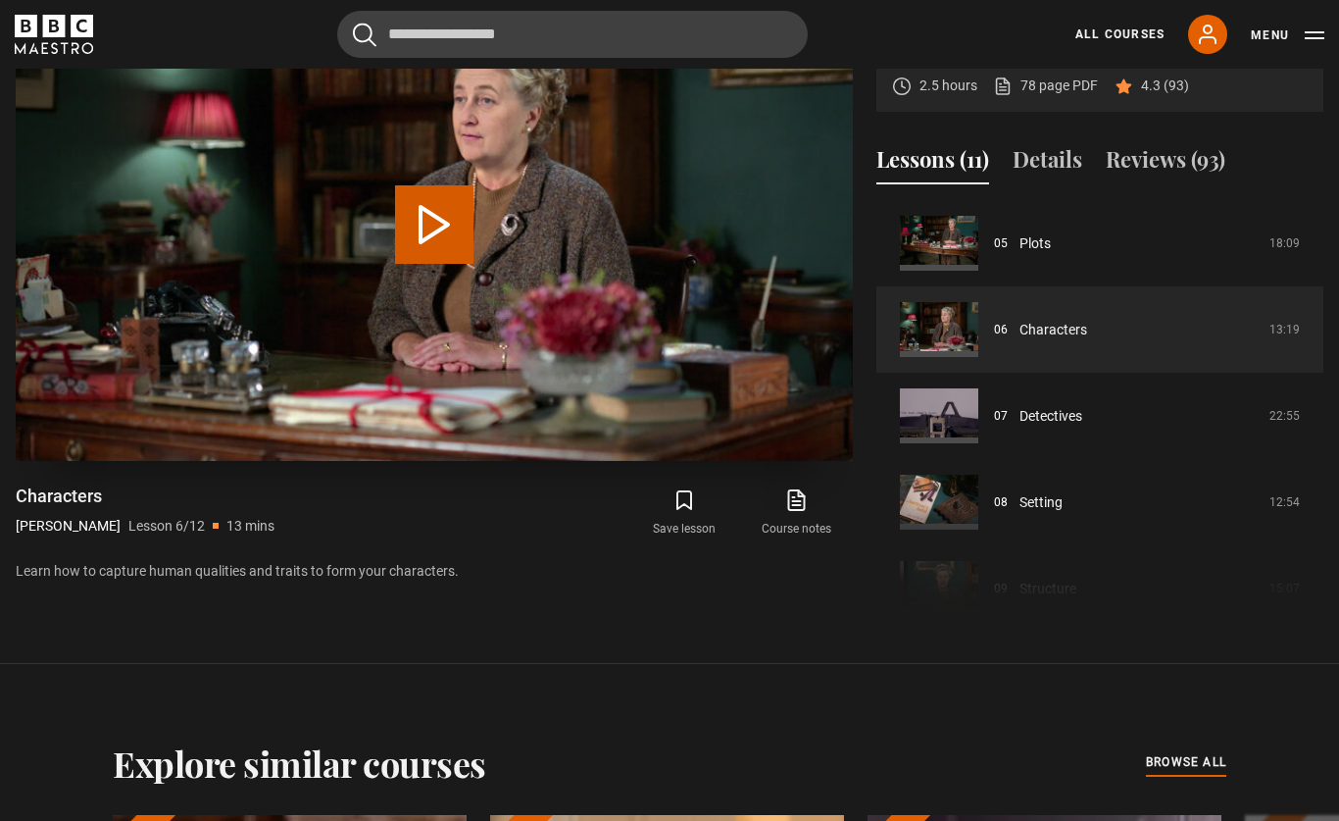
click at [434, 264] on button "Play Lesson Characters" at bounding box center [434, 224] width 78 height 78
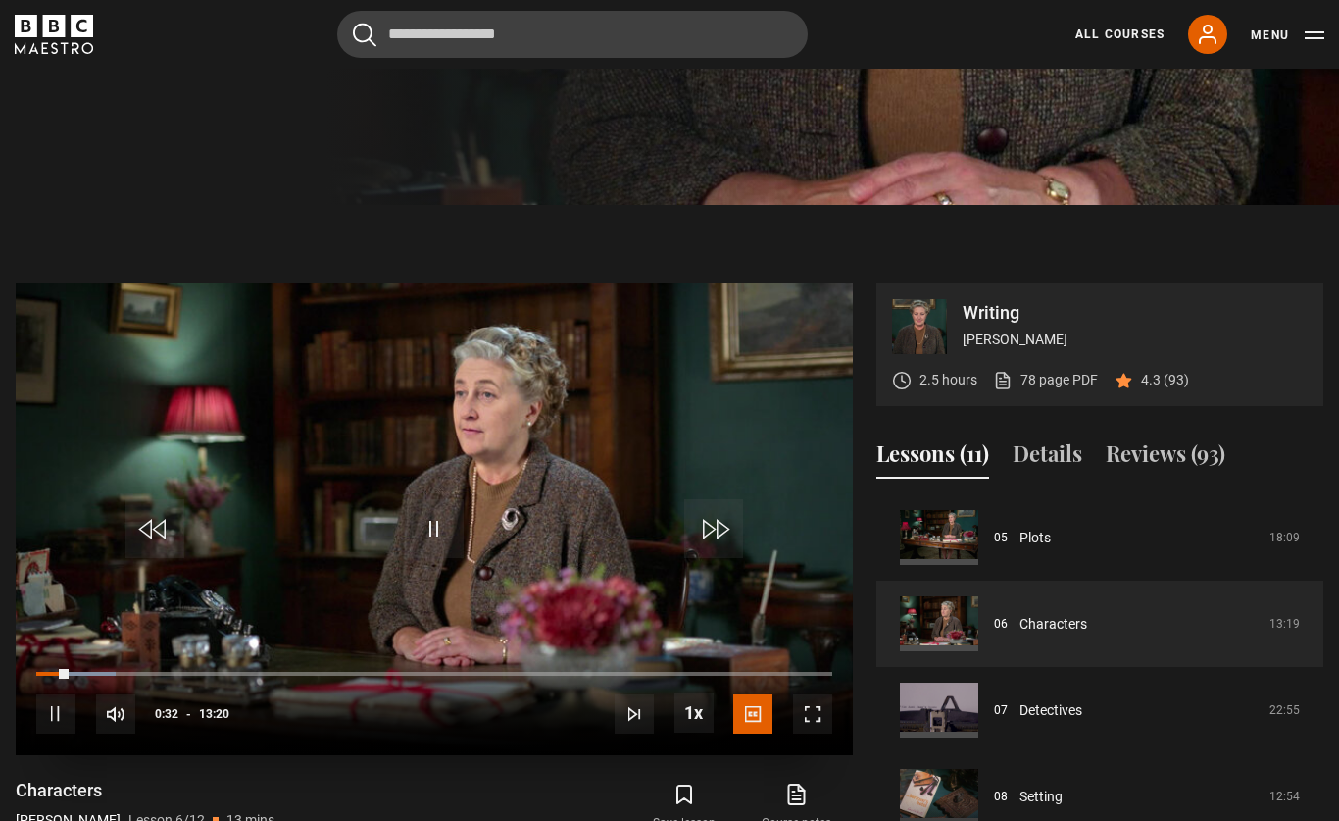
scroll to position [750, 0]
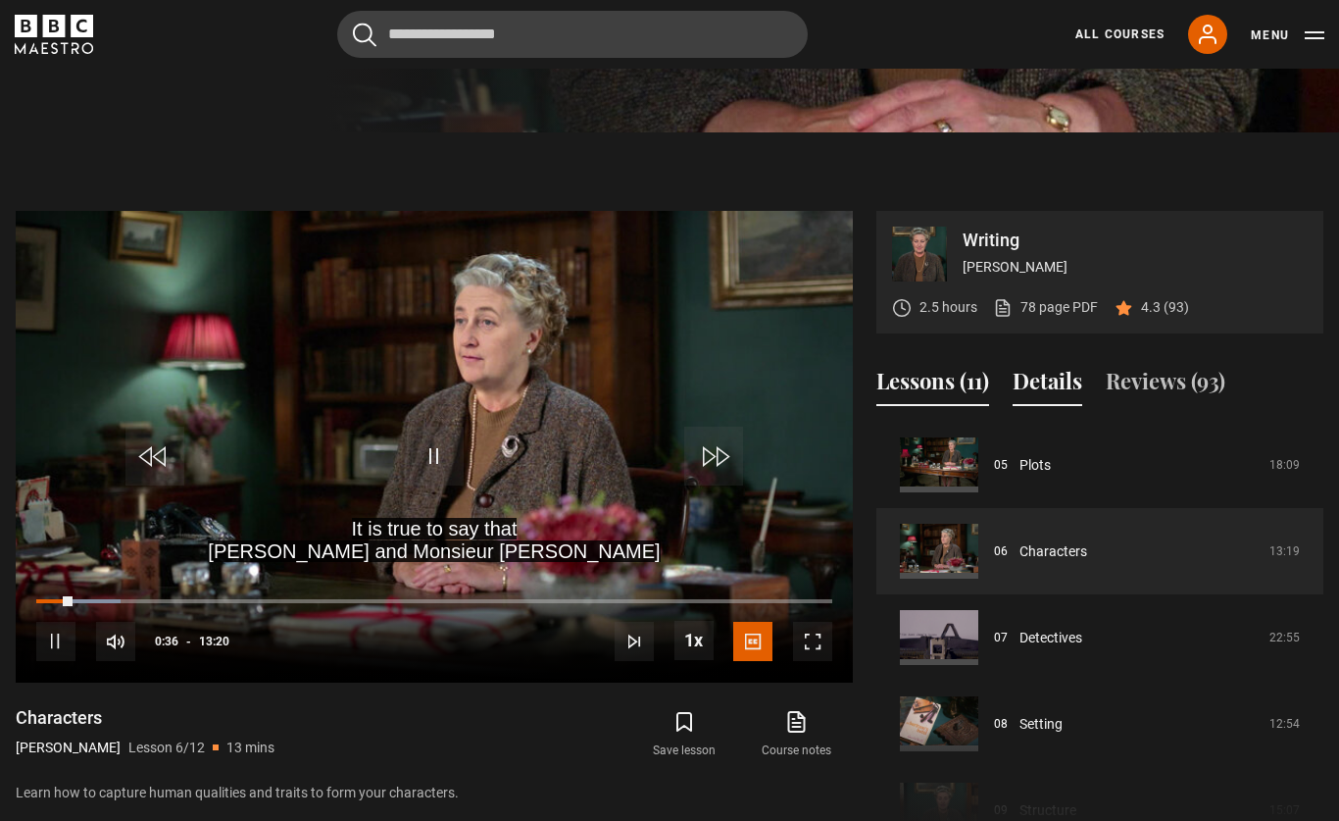
click at [1054, 406] on button "Details" at bounding box center [1048, 385] width 70 height 41
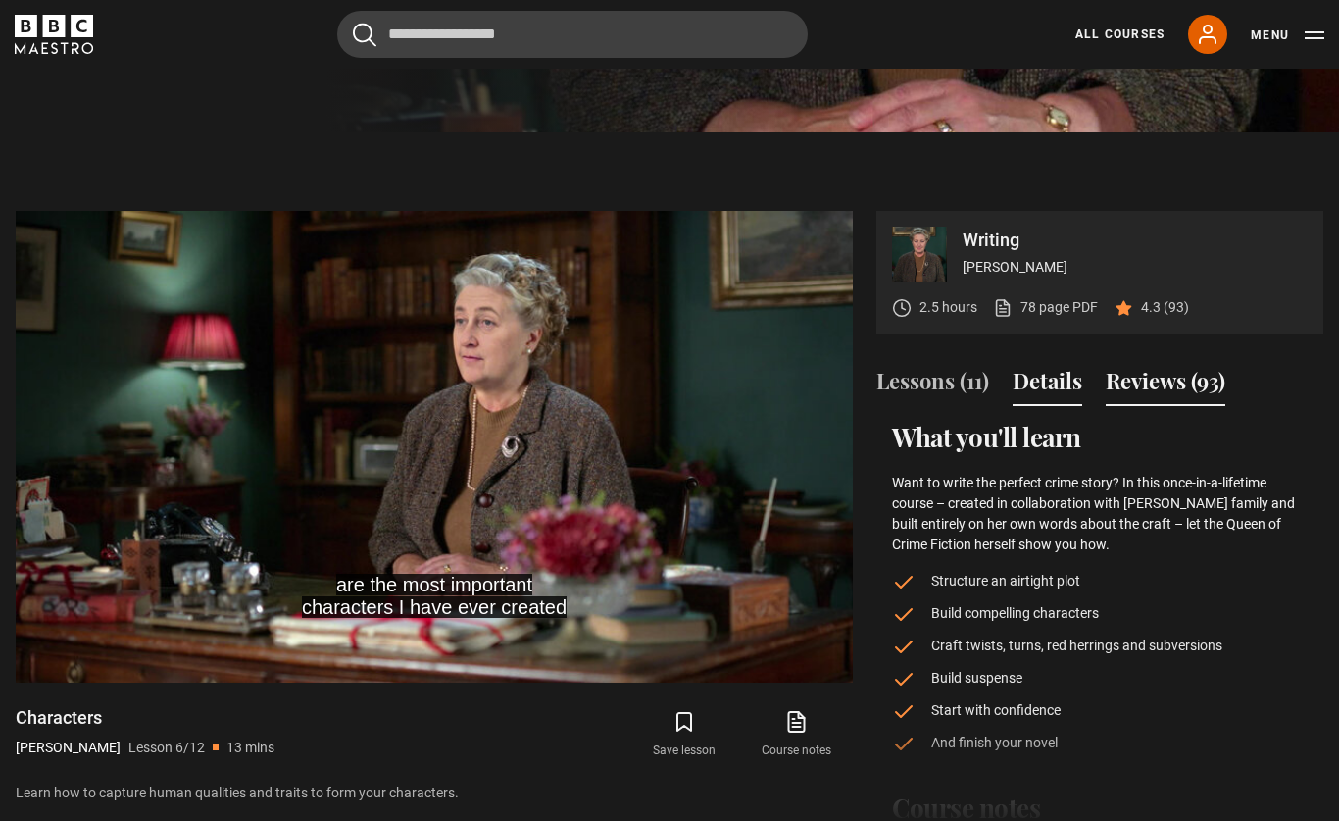
click at [1148, 406] on button "Reviews (93)" at bounding box center [1166, 385] width 120 height 41
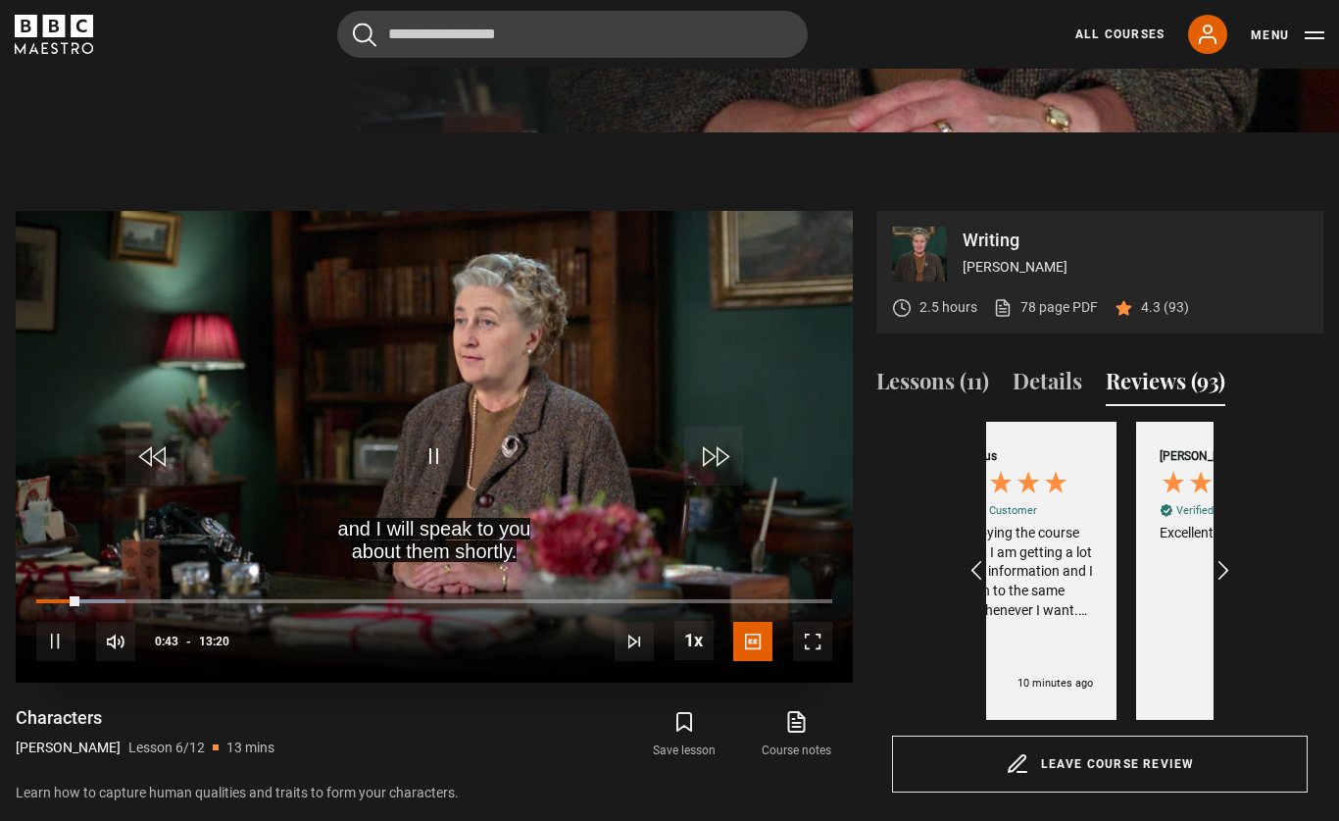
scroll to position [0, 227]
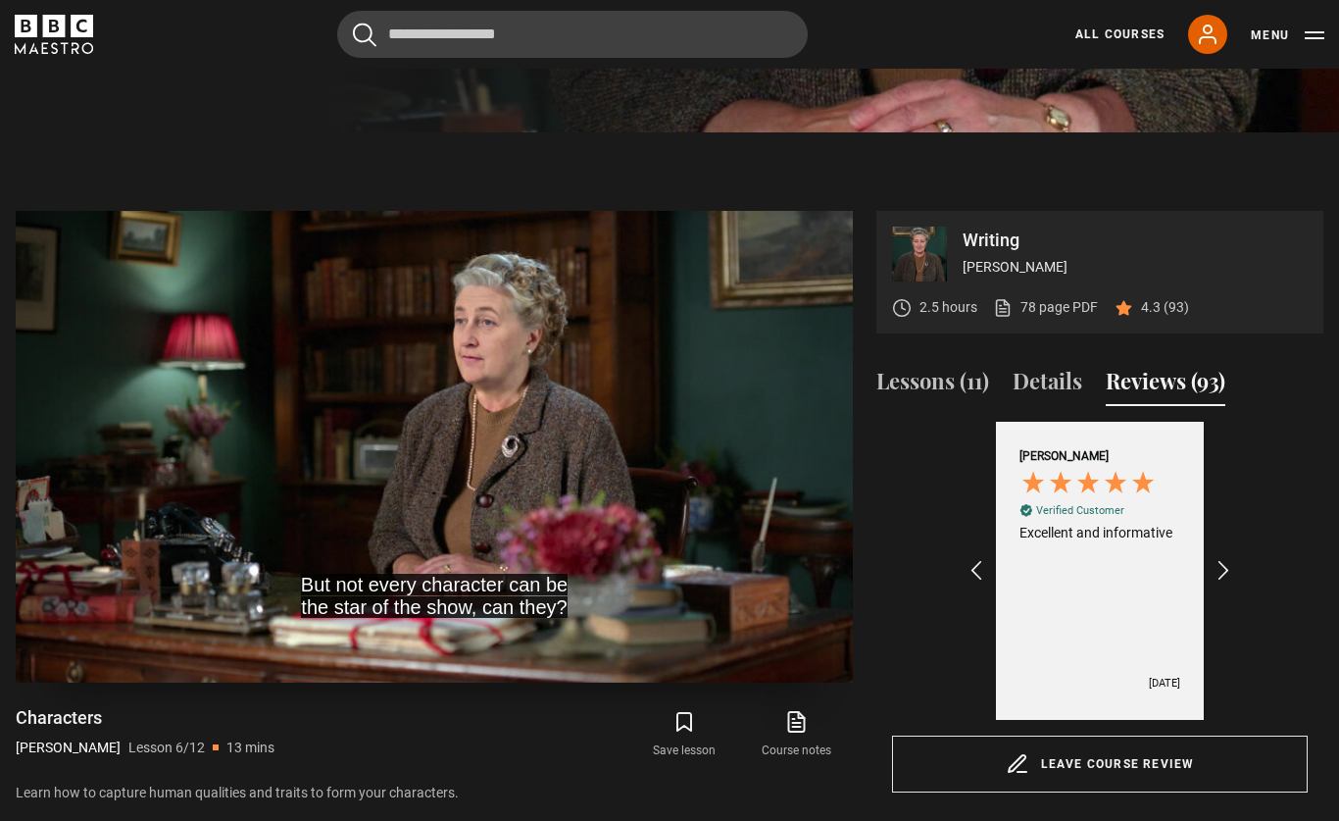
click at [814, 681] on video-js "But not every character can be the star of the show, can they? Video Player is …" at bounding box center [434, 446] width 837 height 471
click at [801, 733] on icon at bounding box center [796, 722] width 25 height 24
